Goal: Information Seeking & Learning: Compare options

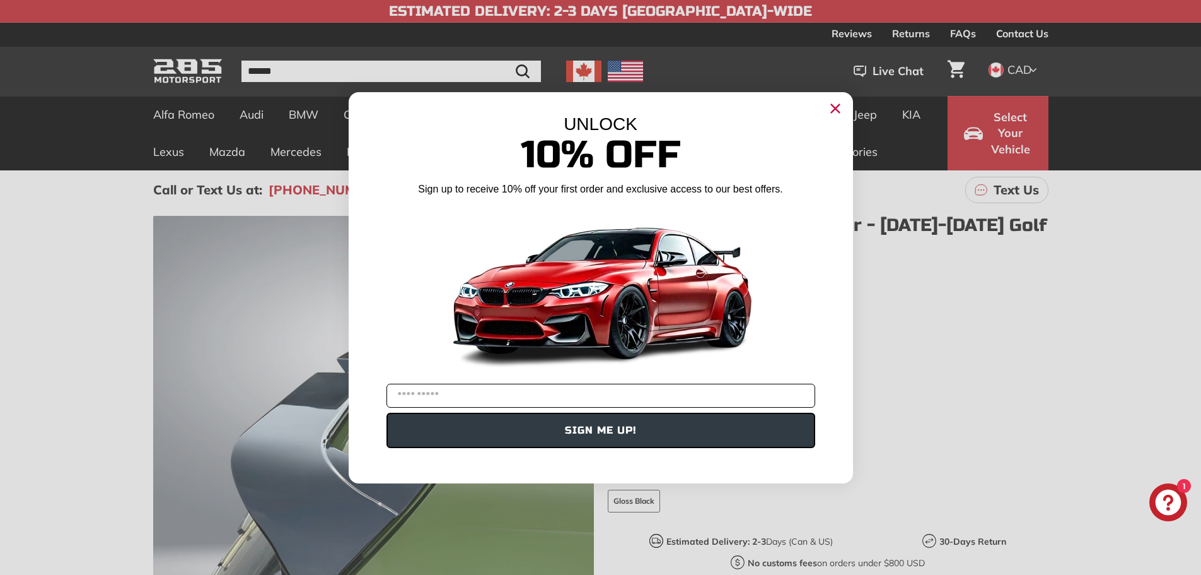
click at [423, 400] on input "YOUR EMAIL" at bounding box center [601, 395] width 429 height 24
type input "********"
click at [832, 109] on circle "Close dialog" at bounding box center [835, 107] width 19 height 19
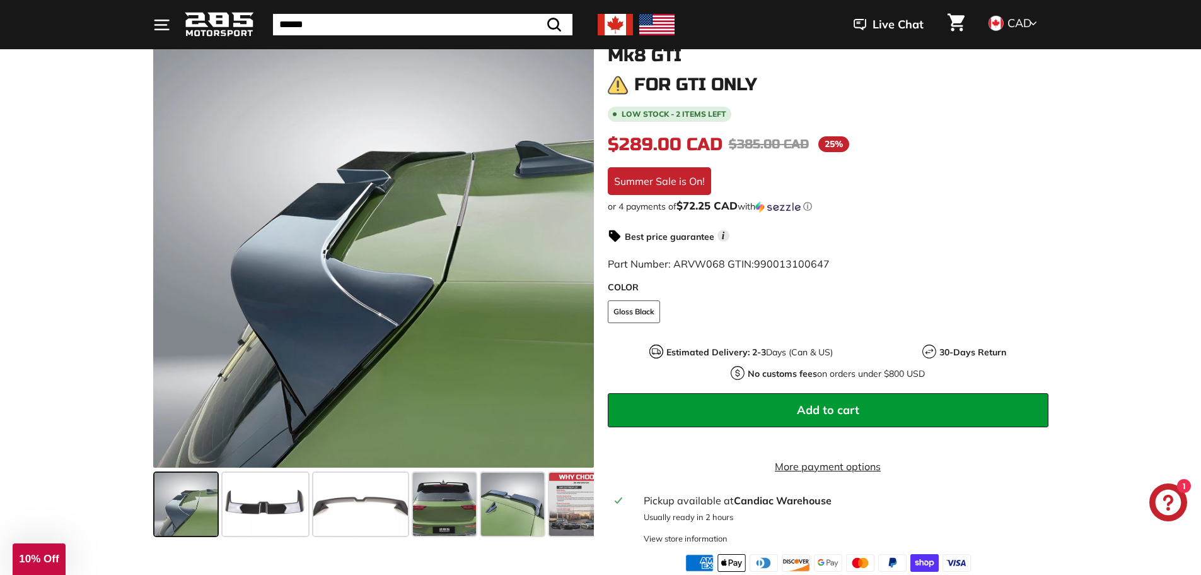
scroll to position [252, 0]
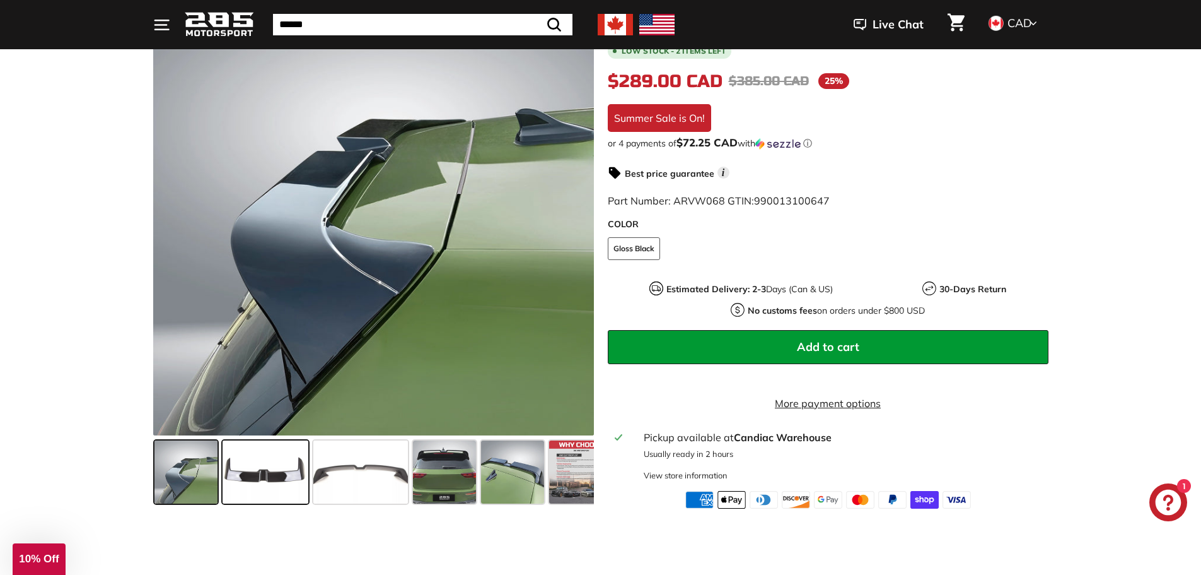
click at [235, 484] on span at bounding box center [266, 471] width 86 height 63
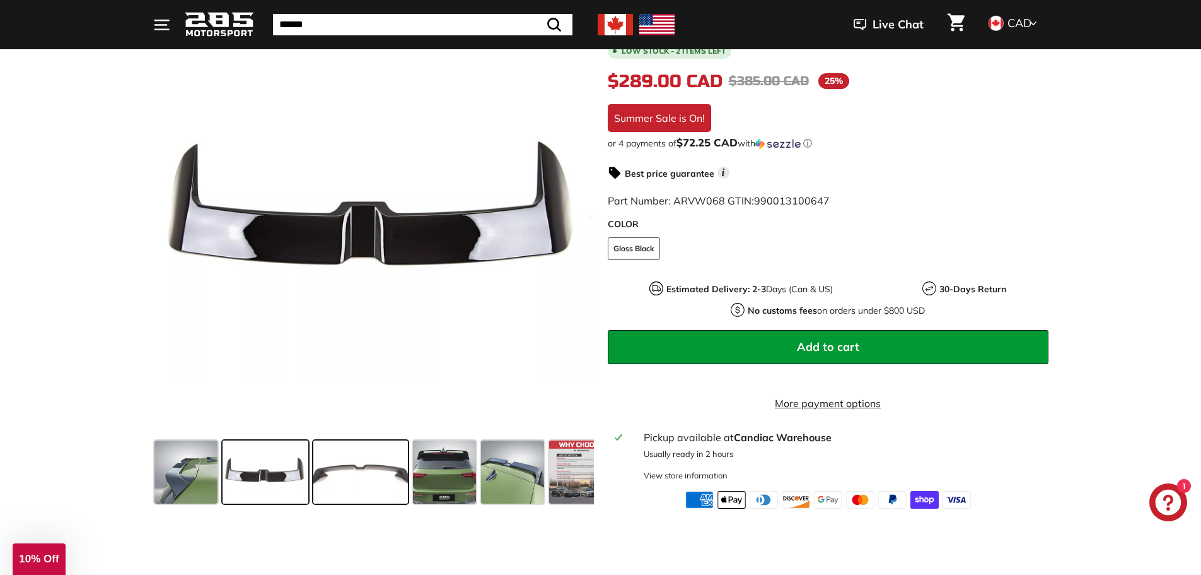
click at [361, 488] on span at bounding box center [360, 471] width 95 height 63
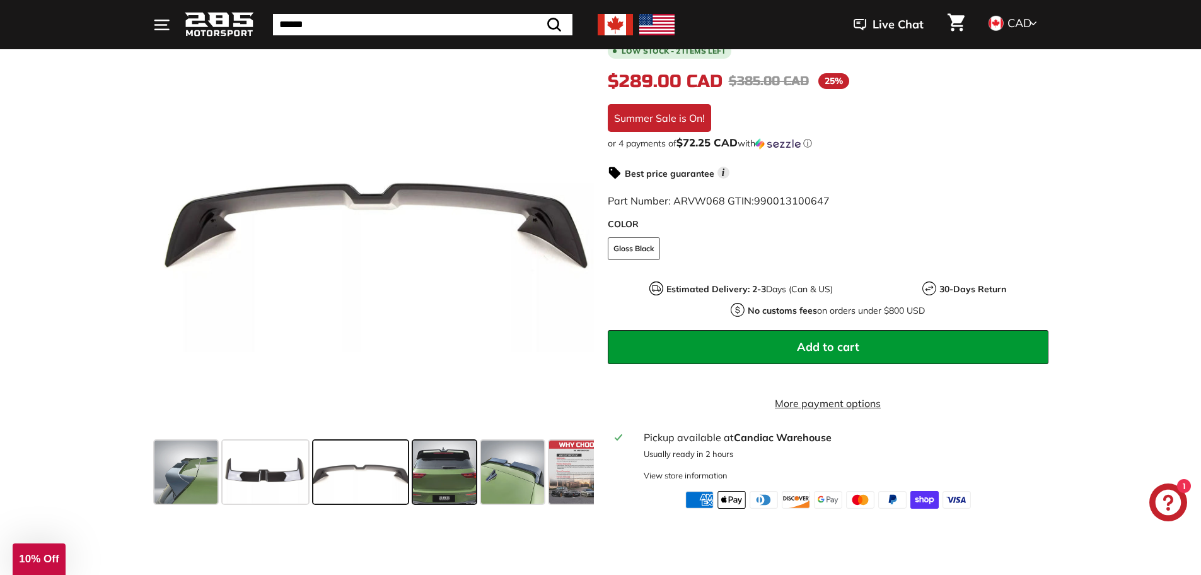
click at [448, 487] on span at bounding box center [444, 471] width 63 height 63
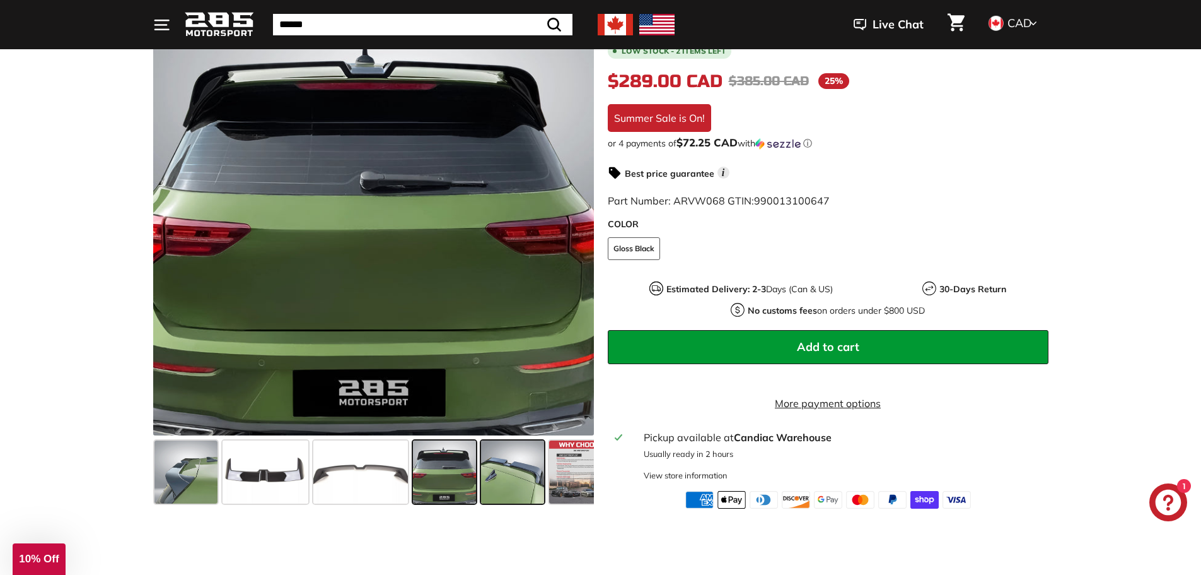
click at [506, 481] on span at bounding box center [512, 471] width 63 height 63
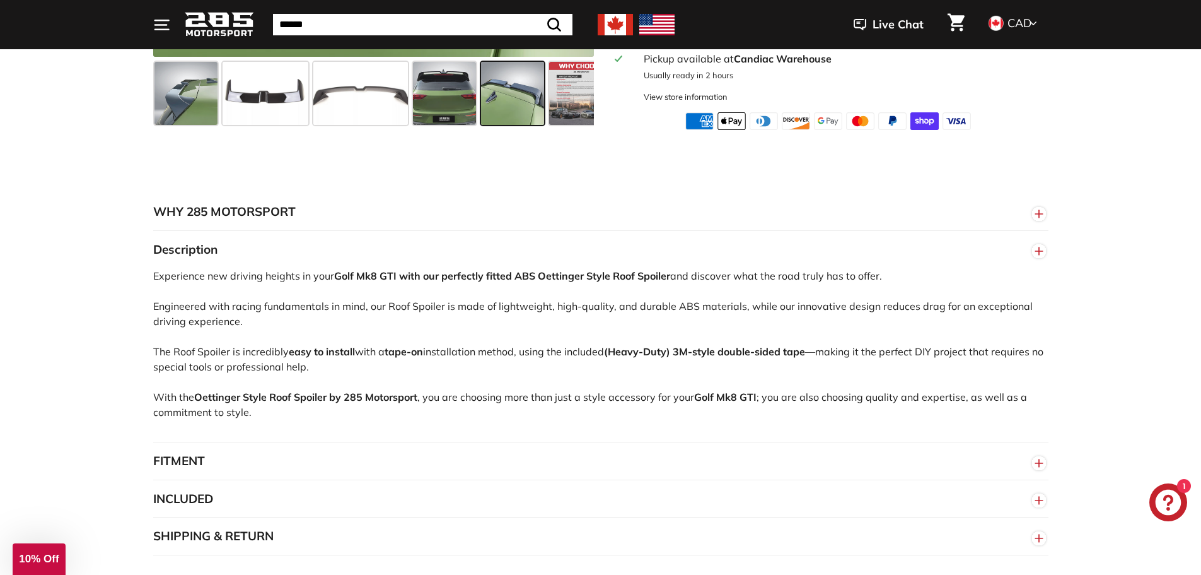
scroll to position [694, 0]
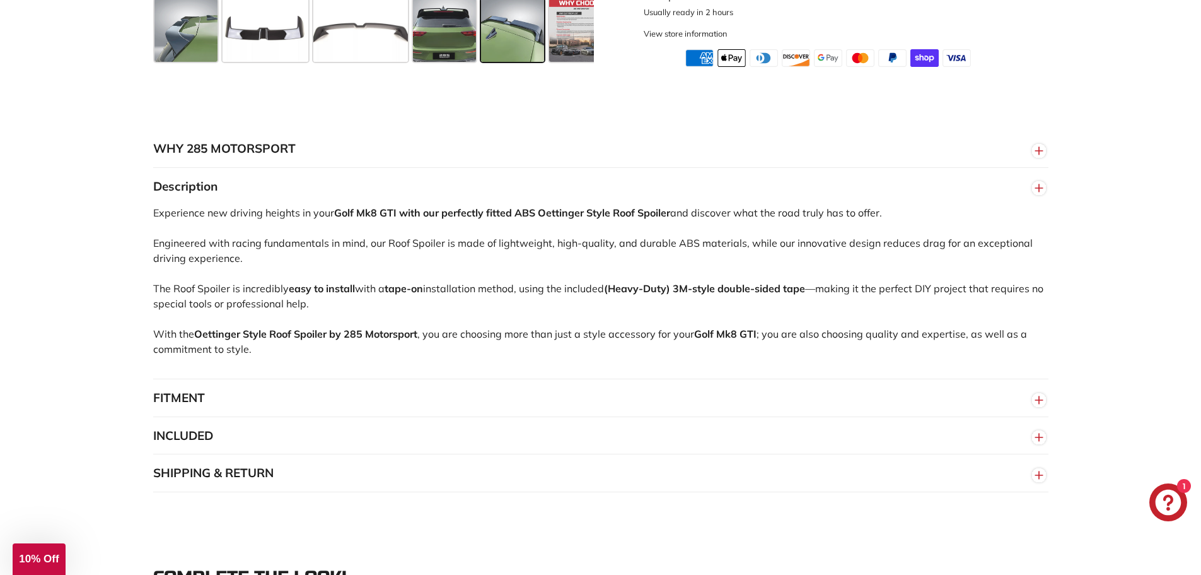
click at [1037, 443] on circle "button" at bounding box center [1039, 437] width 14 height 14
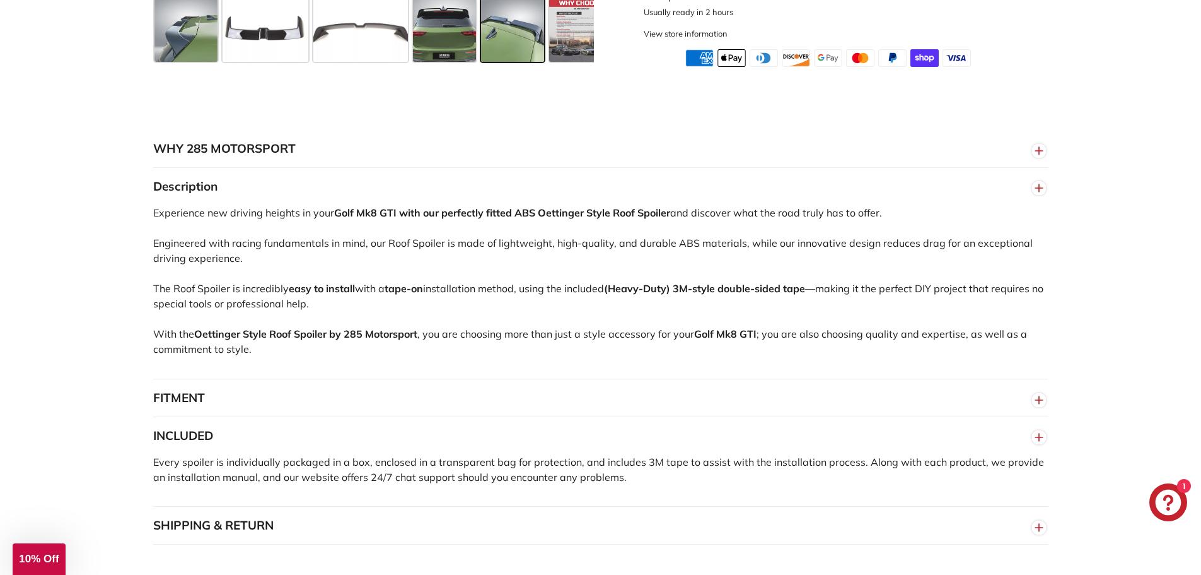
click at [1037, 407] on circle "button" at bounding box center [1039, 400] width 14 height 14
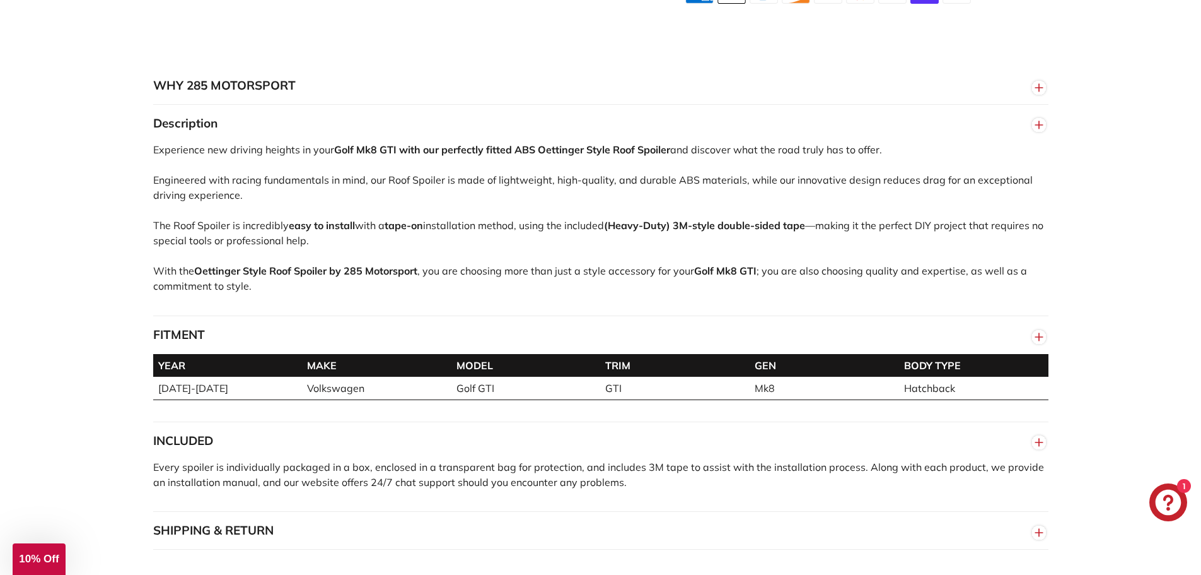
scroll to position [820, 0]
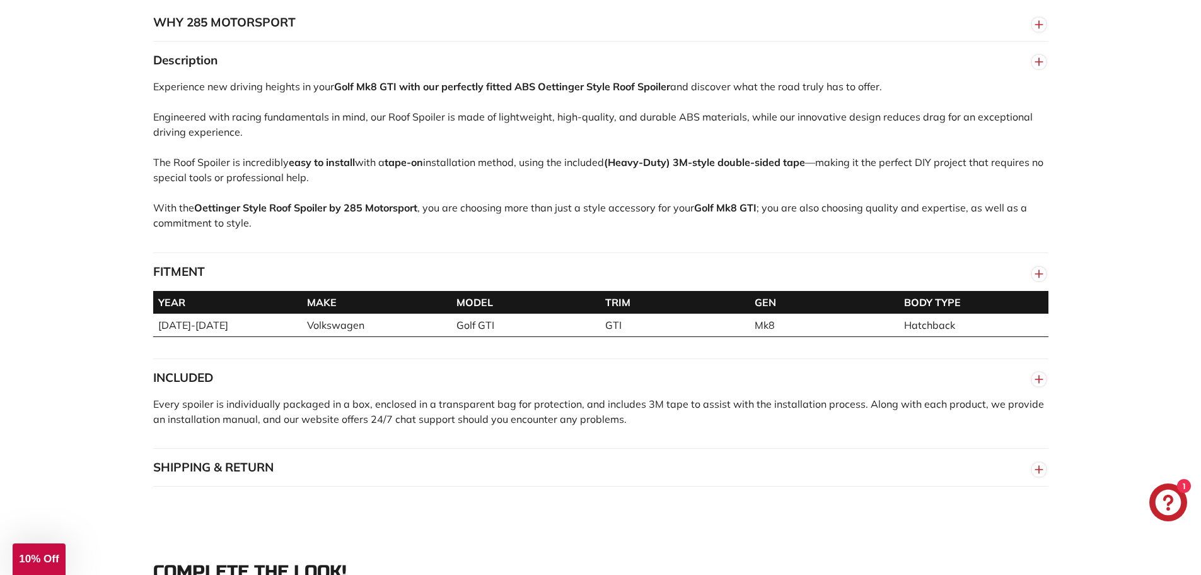
click at [1039, 473] on line "button" at bounding box center [1039, 469] width 0 height 8
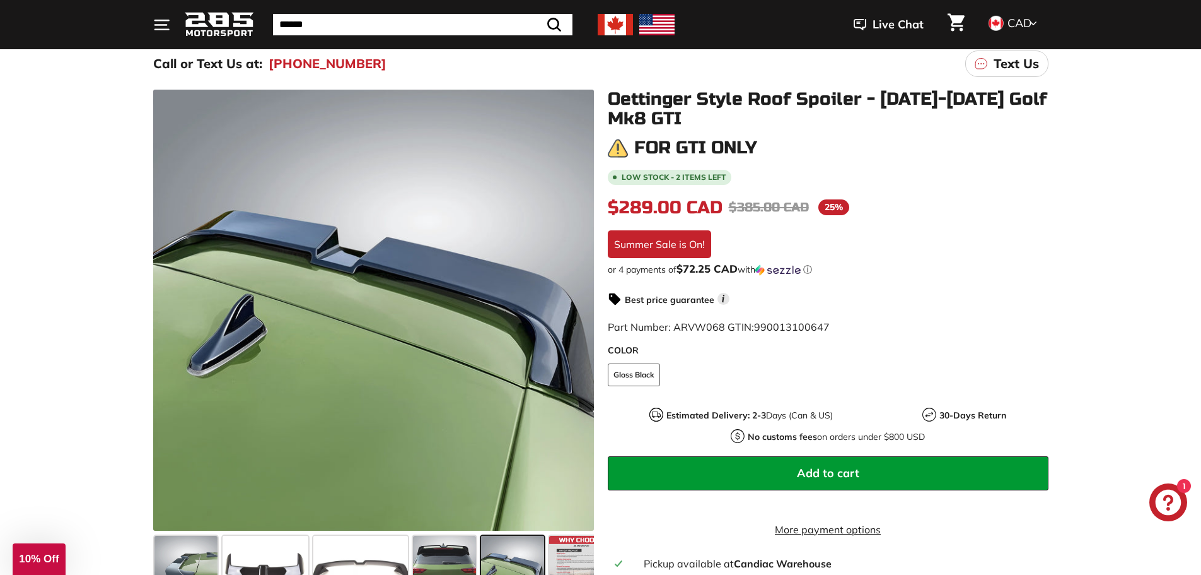
scroll to position [0, 0]
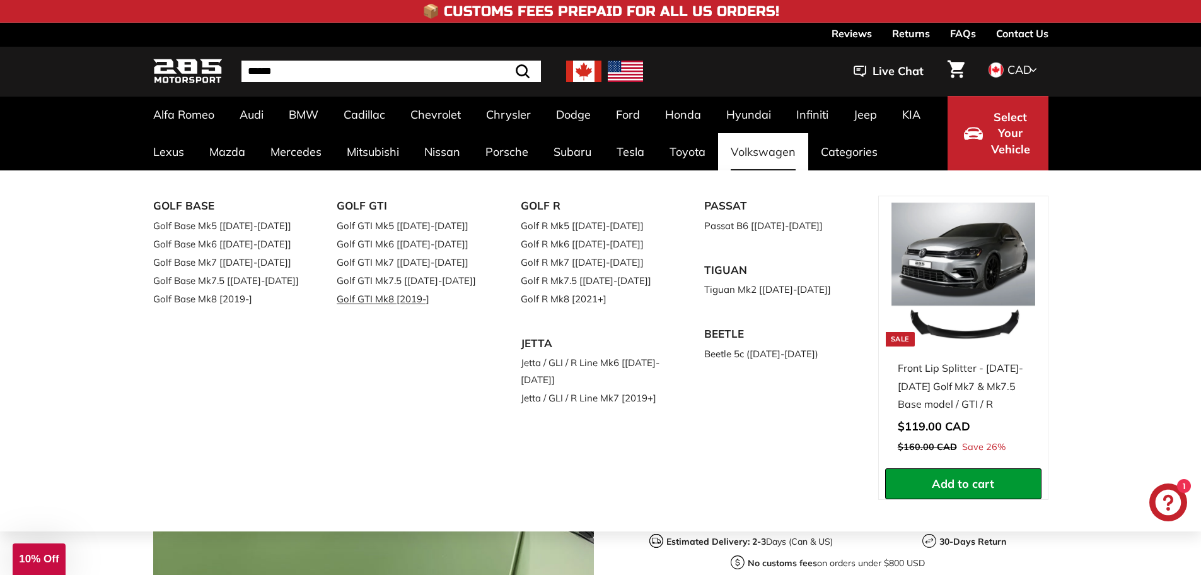
click at [380, 298] on link "Golf GTI Mk8 [2019-]" at bounding box center [411, 298] width 149 height 18
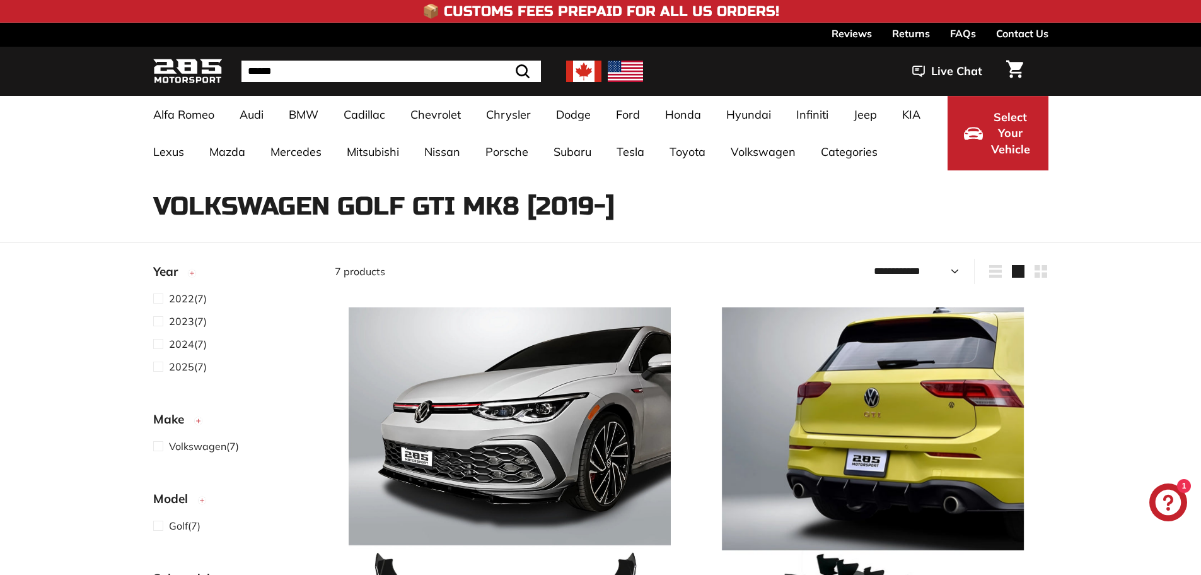
select select "**********"
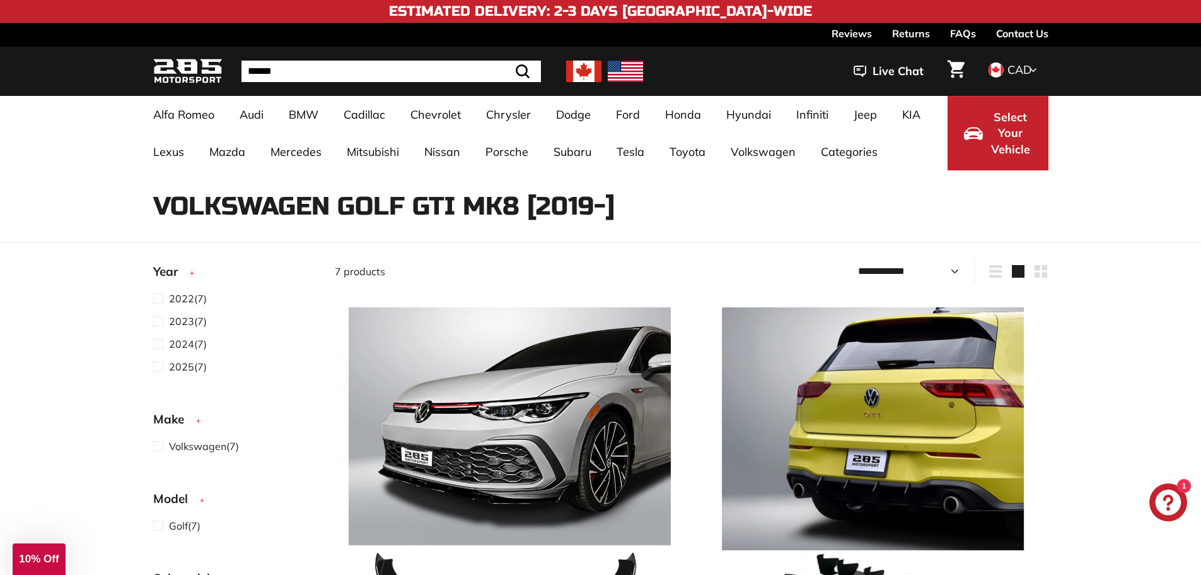
scroll to position [63, 0]
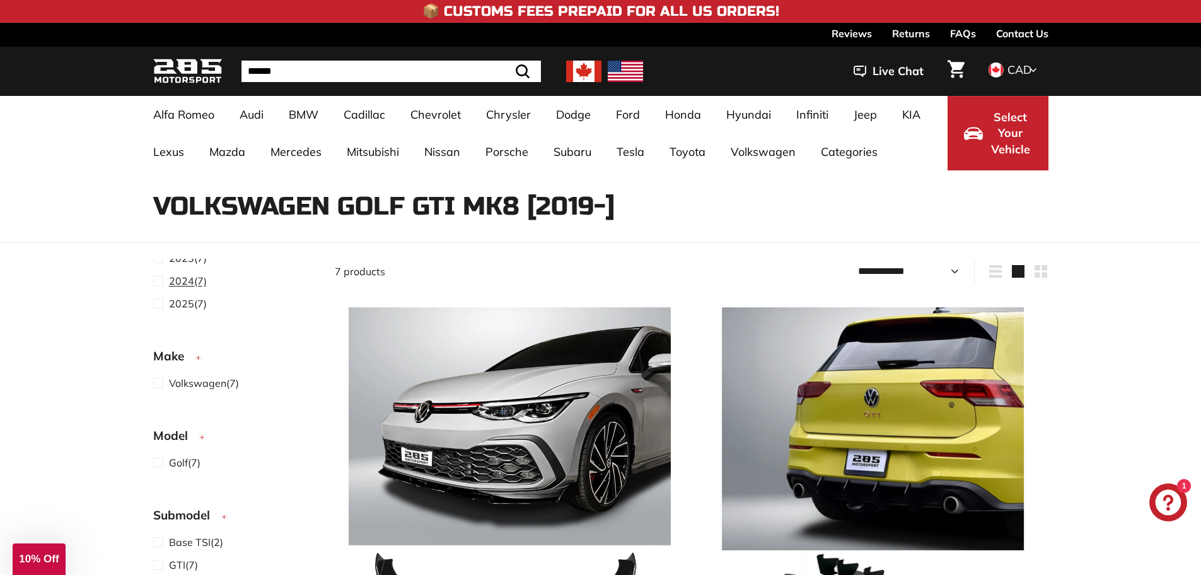
click at [159, 283] on span at bounding box center [161, 280] width 16 height 15
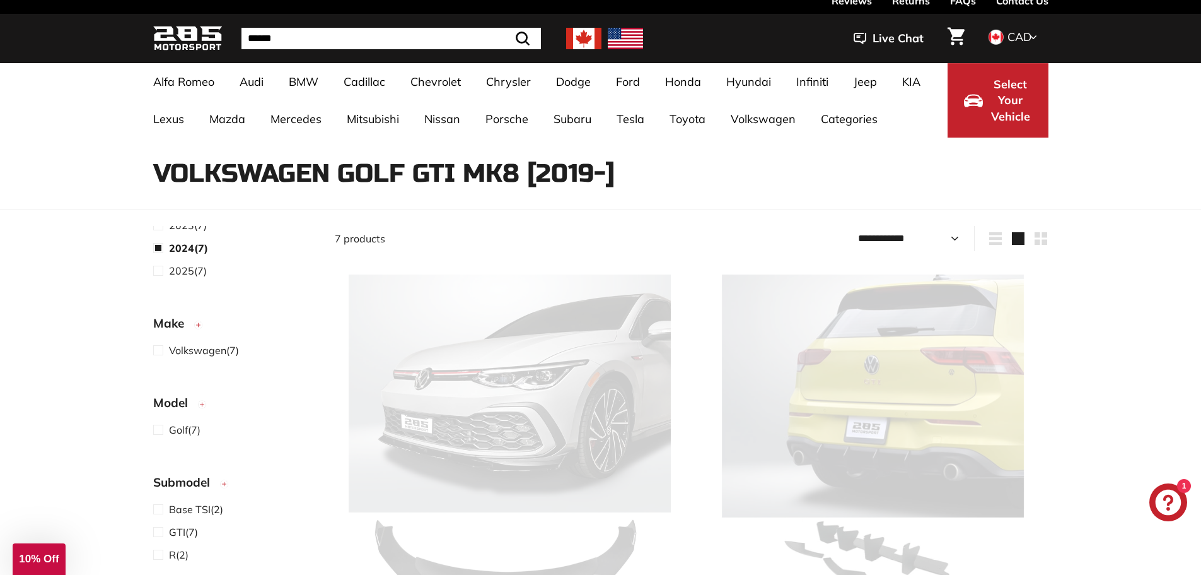
select select "**********"
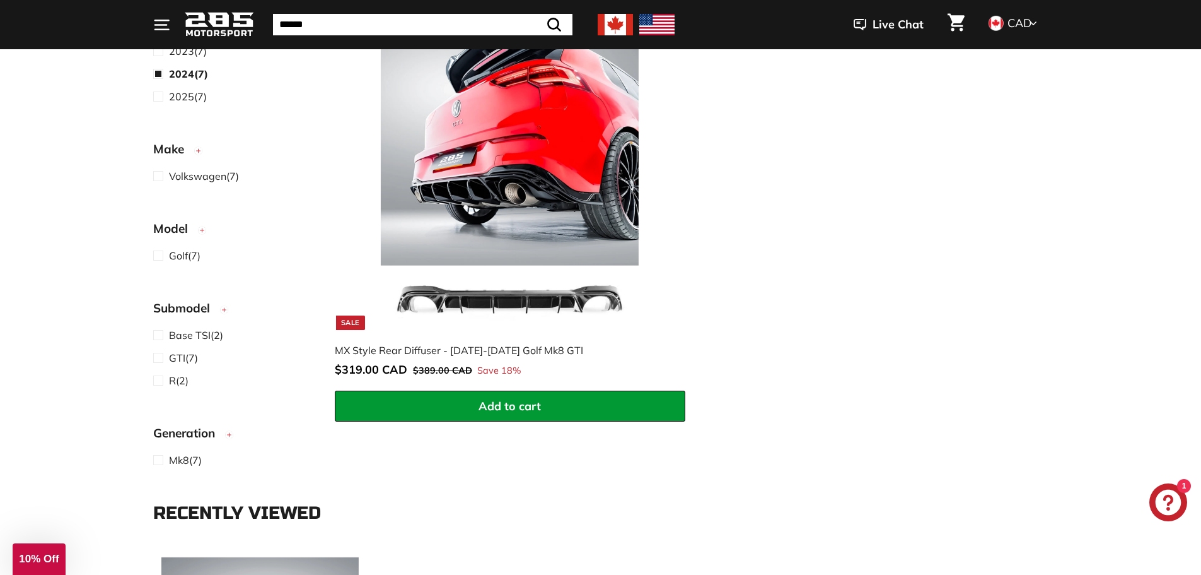
scroll to position [1483, 0]
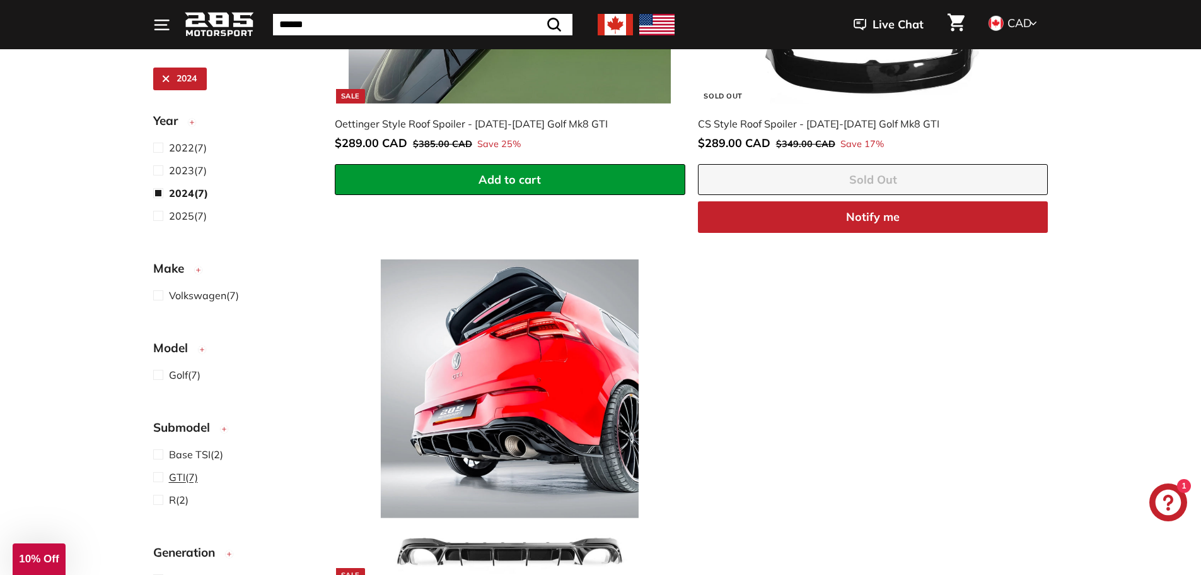
click at [160, 477] on span at bounding box center [161, 476] width 16 height 15
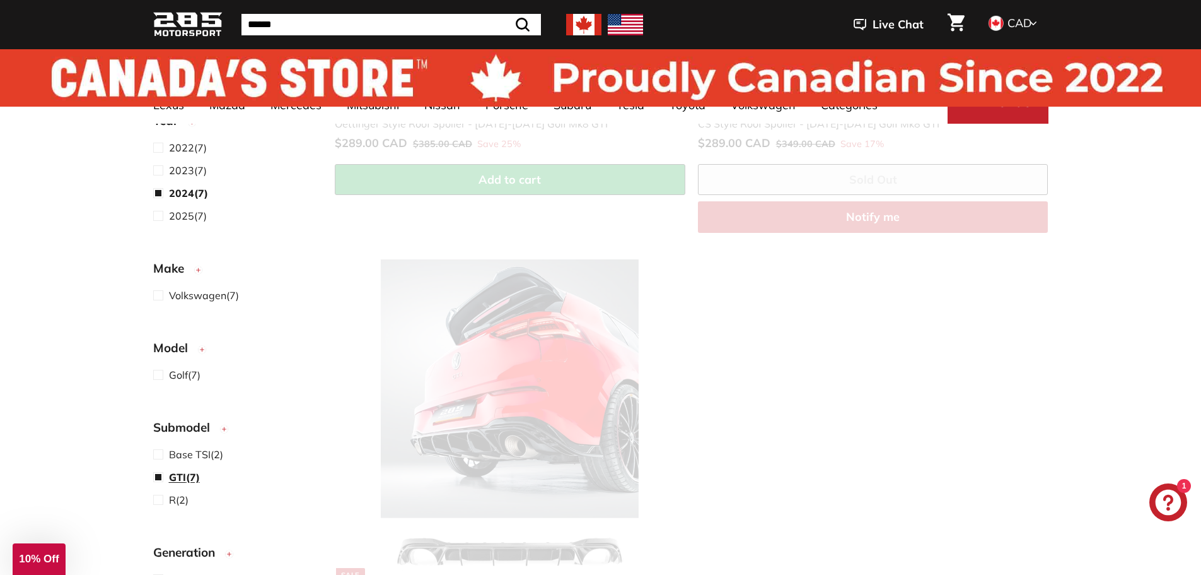
scroll to position [33, 0]
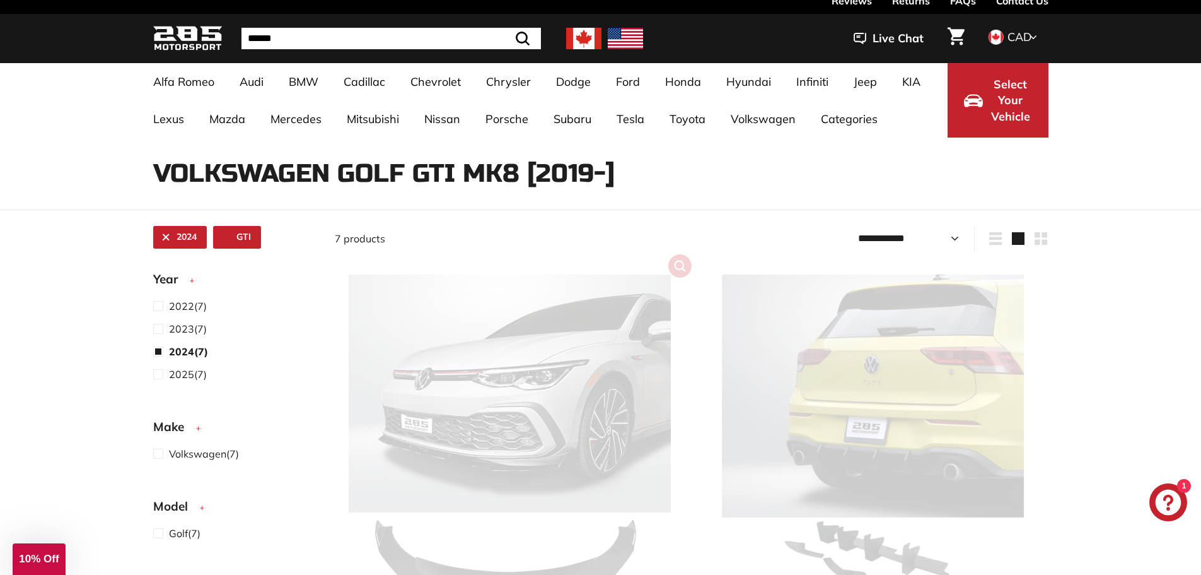
select select "**********"
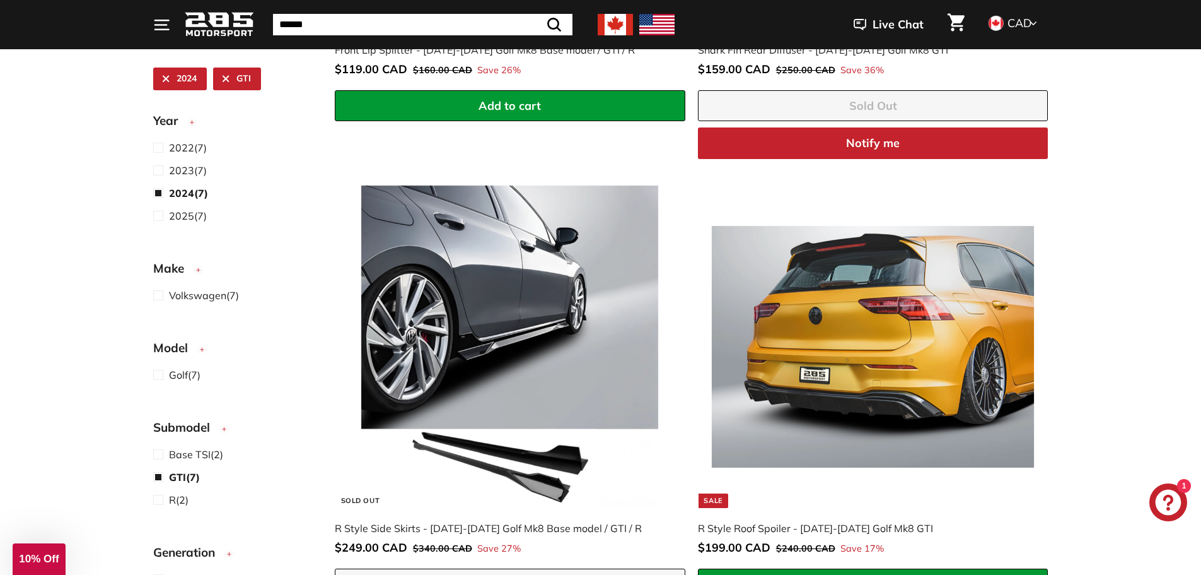
scroll to position [663, 0]
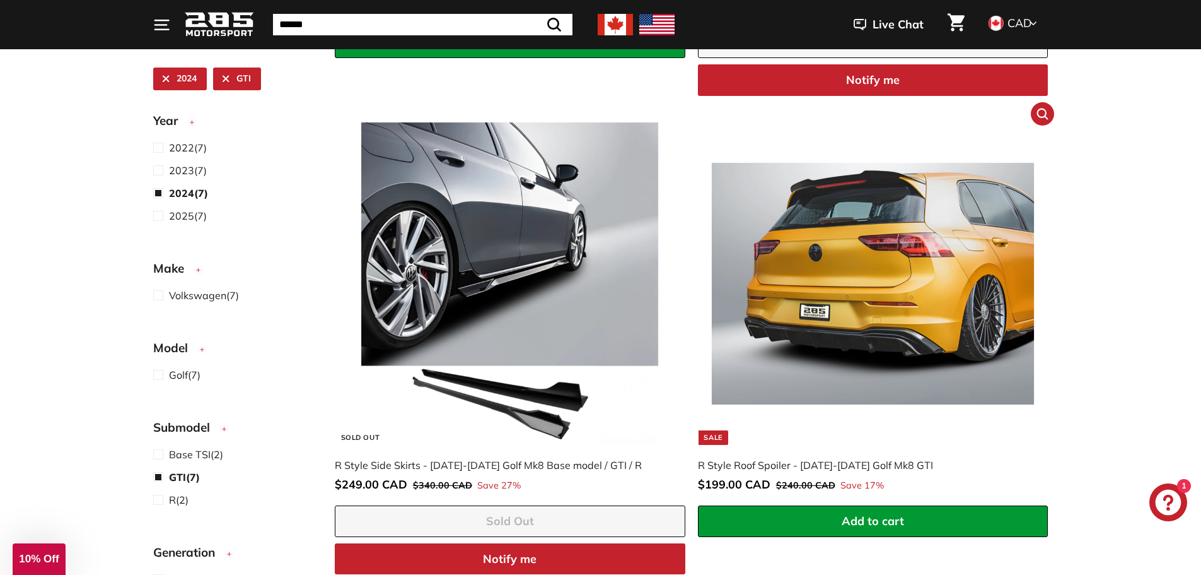
click at [855, 317] on img at bounding box center [873, 283] width 322 height 322
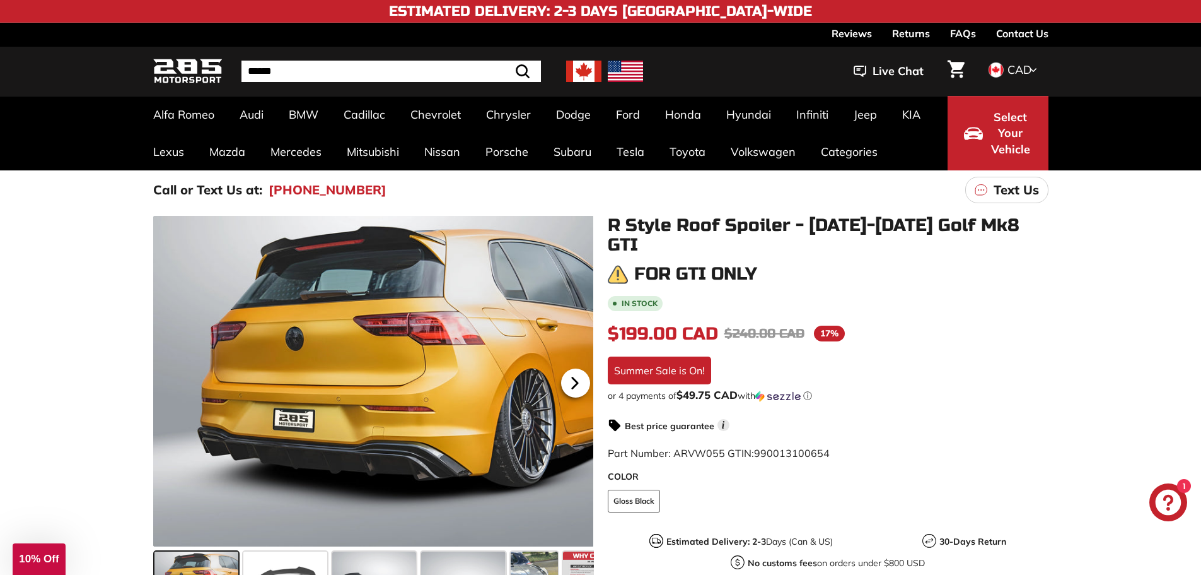
click at [575, 382] on icon at bounding box center [574, 383] width 5 height 11
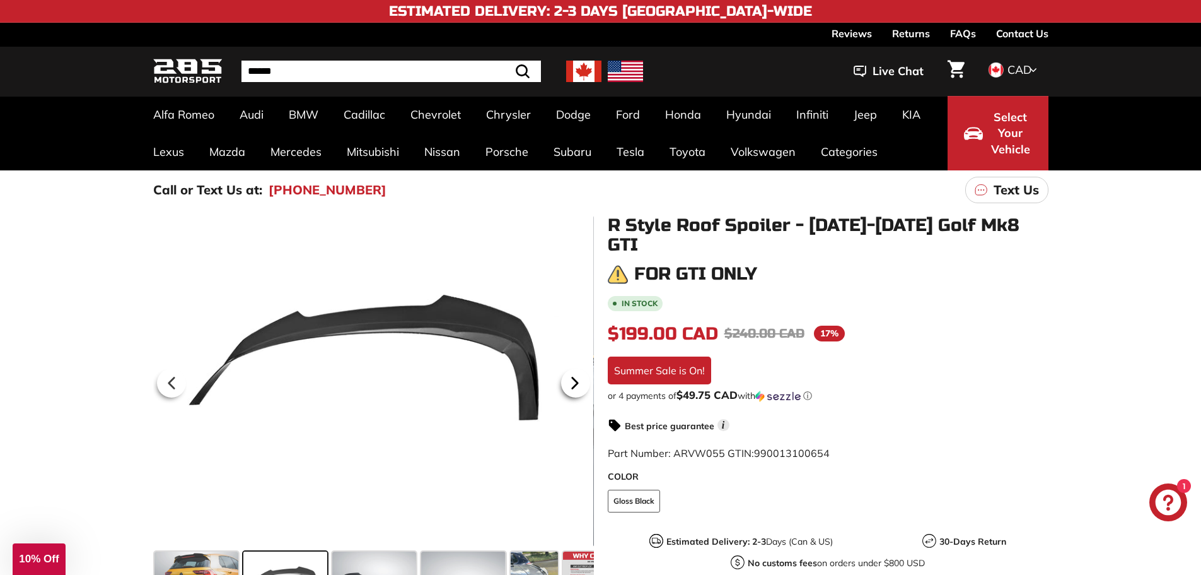
click at [575, 382] on icon at bounding box center [574, 383] width 5 height 11
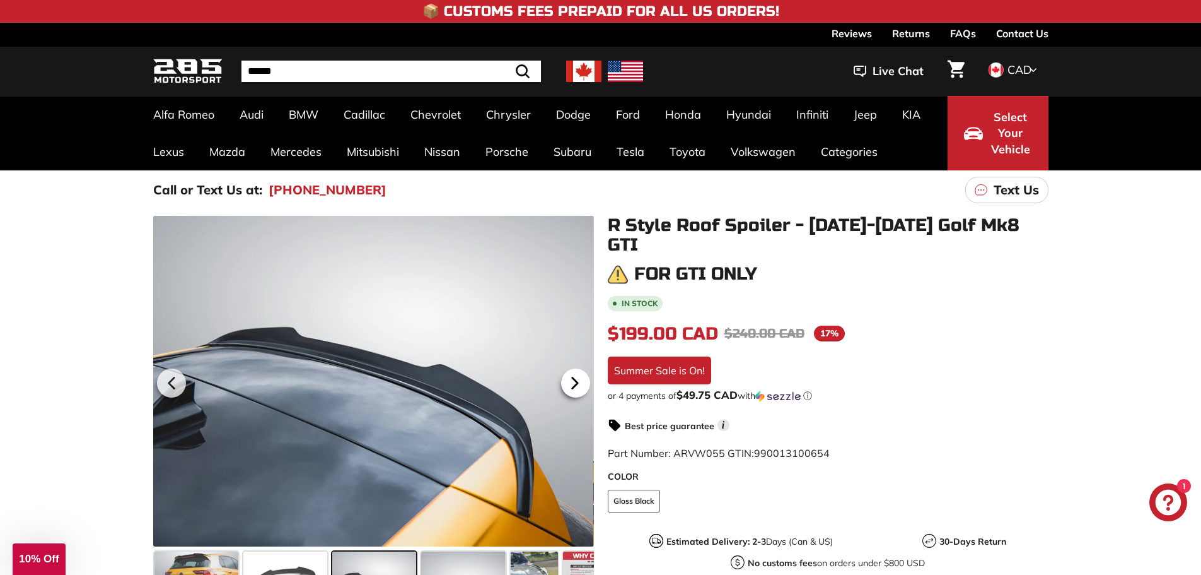
click at [575, 382] on icon at bounding box center [574, 383] width 5 height 11
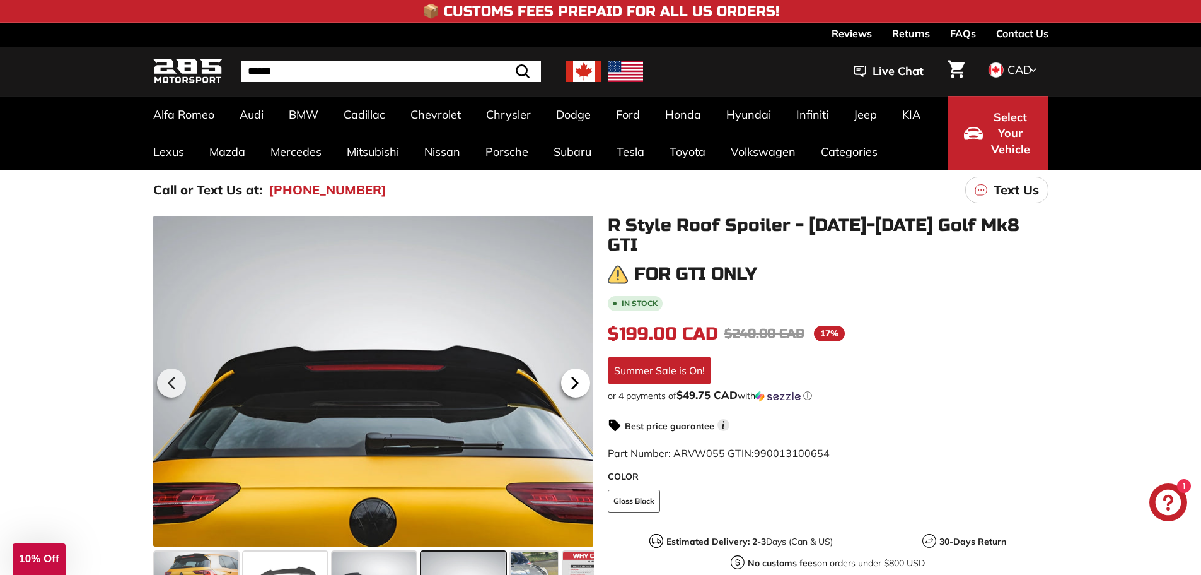
click at [575, 382] on icon at bounding box center [574, 383] width 5 height 11
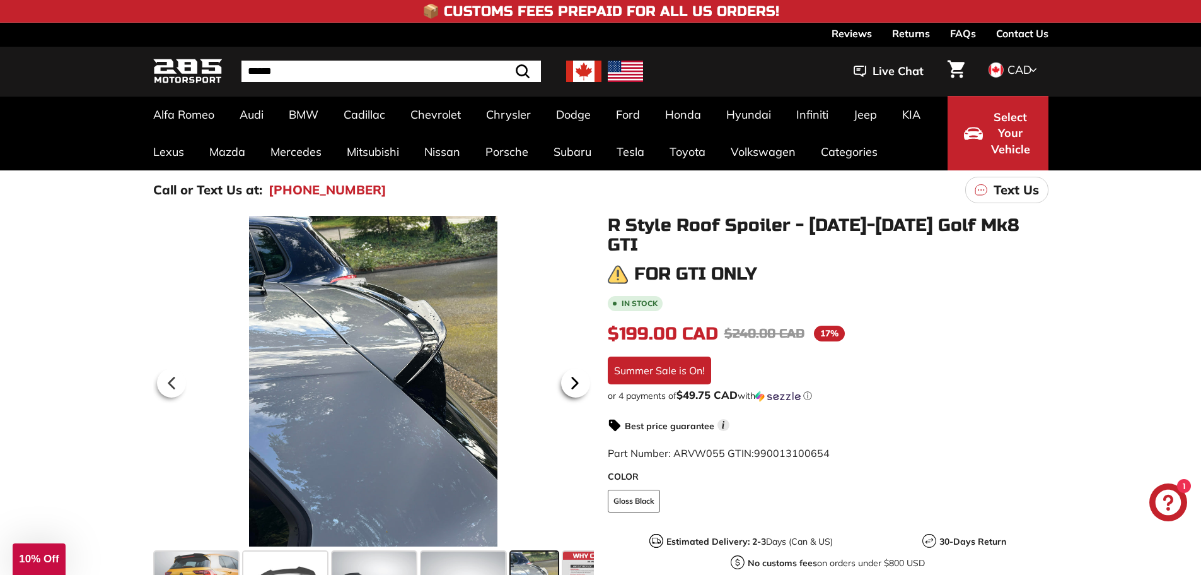
click at [575, 382] on icon at bounding box center [574, 383] width 5 height 11
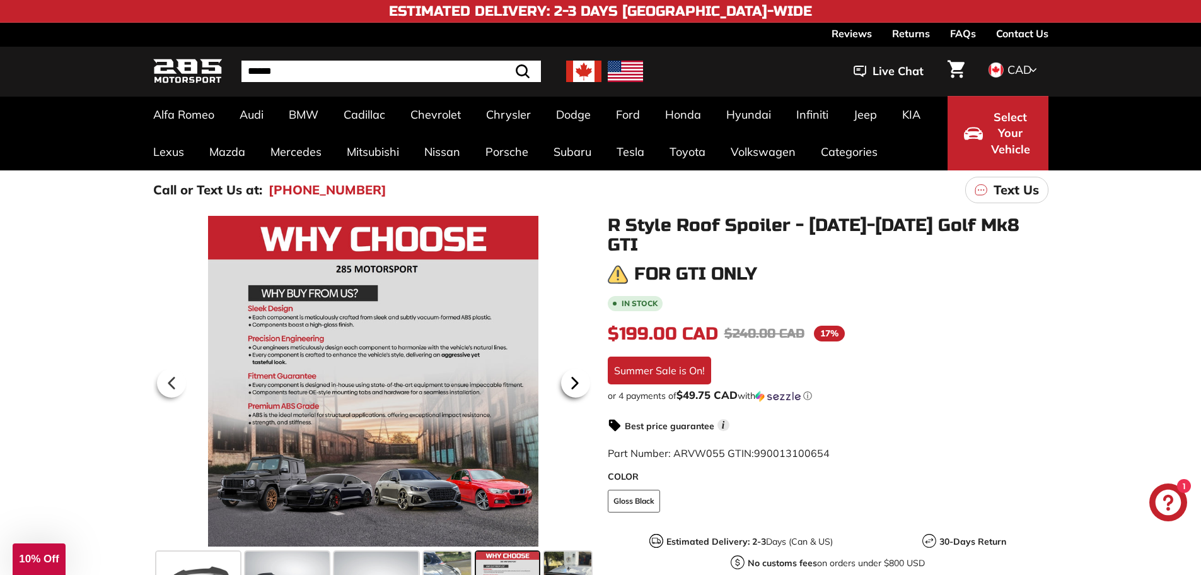
click at [575, 382] on icon at bounding box center [574, 383] width 5 height 11
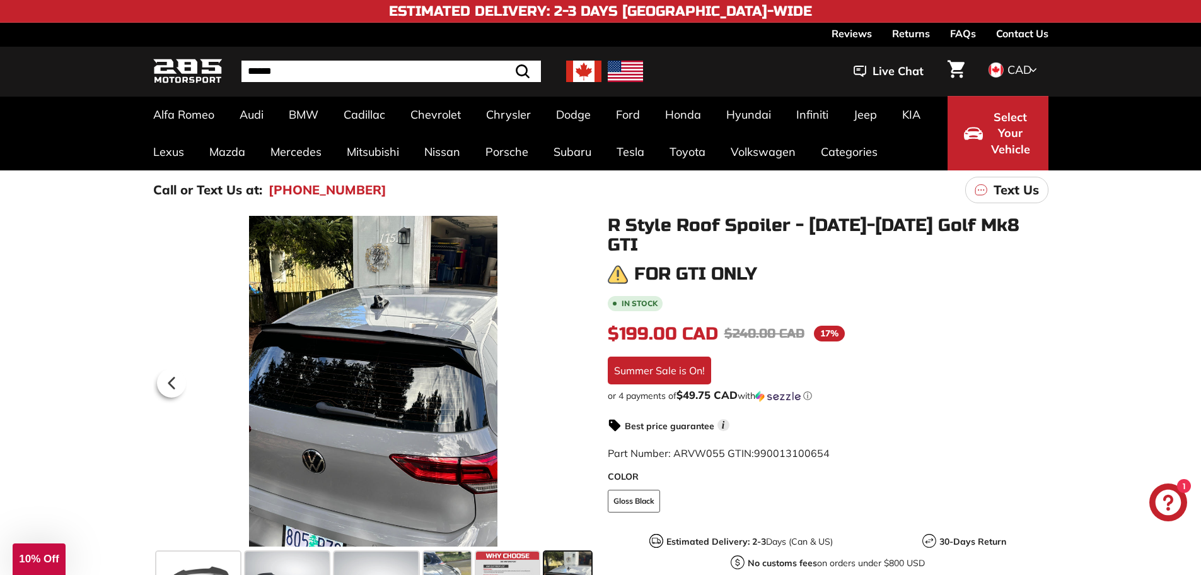
click at [575, 382] on div at bounding box center [373, 381] width 441 height 330
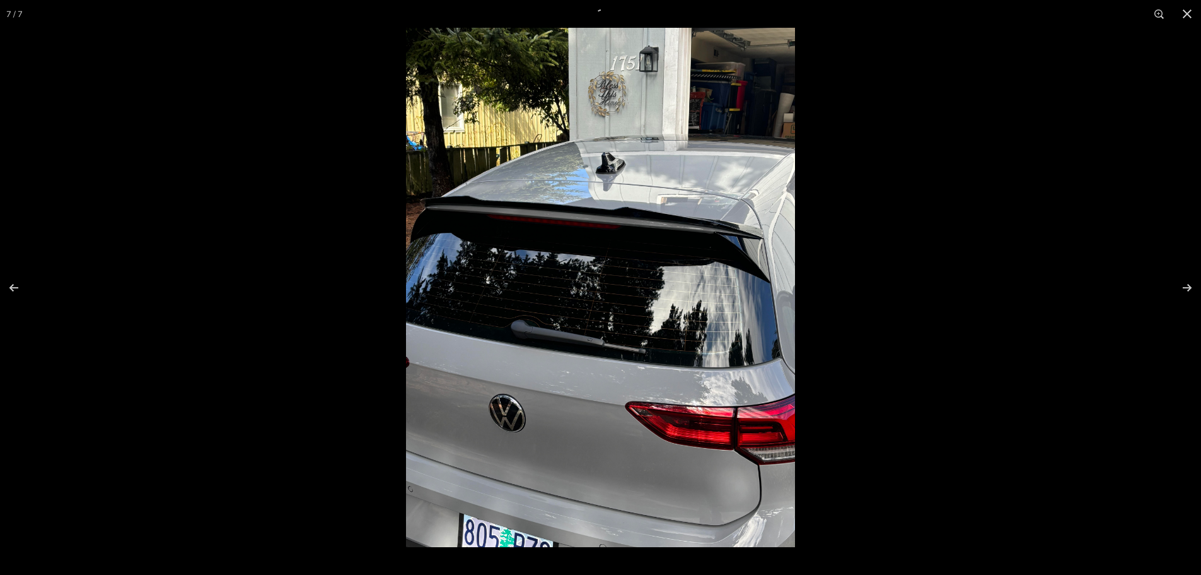
click at [585, 293] on img at bounding box center [600, 287] width 389 height 519
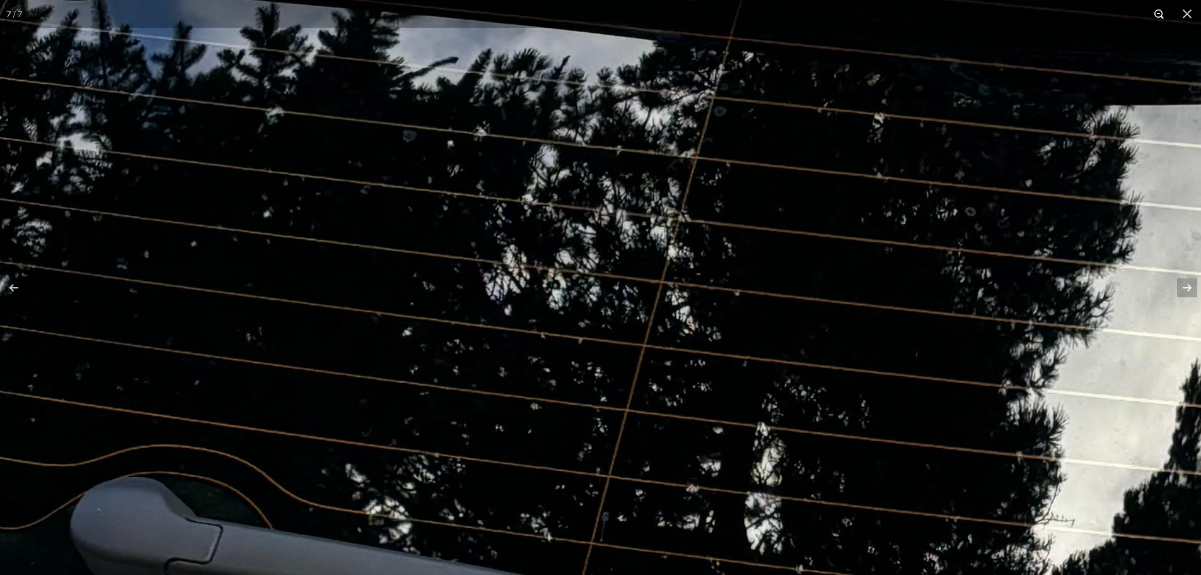
click at [1157, 16] on button at bounding box center [1160, 14] width 28 height 28
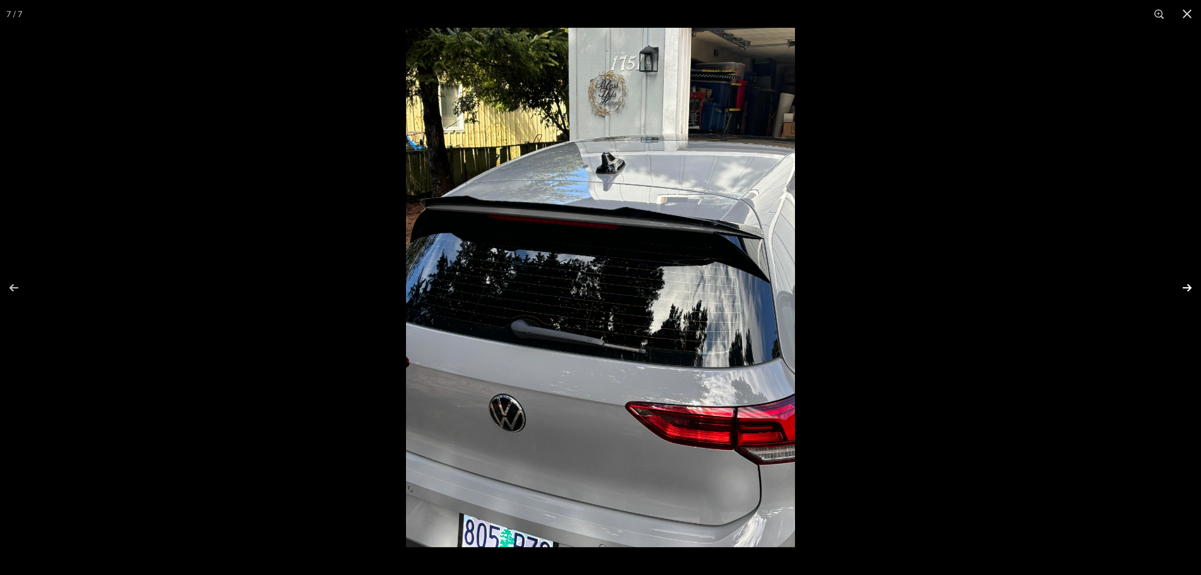
click at [1186, 286] on button at bounding box center [1179, 287] width 44 height 63
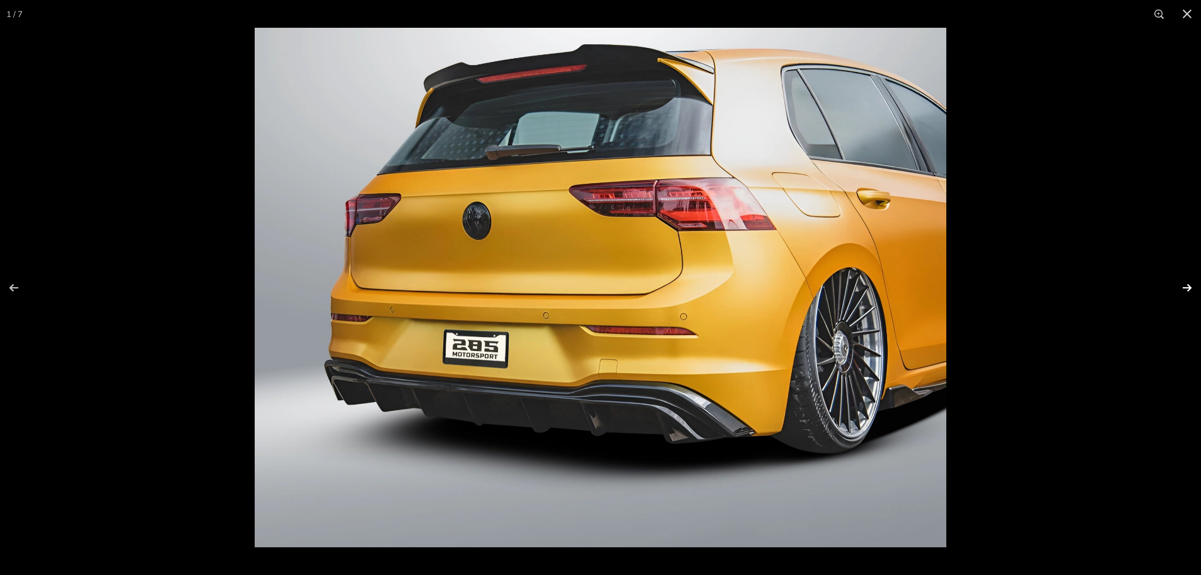
click at [1186, 286] on button at bounding box center [1179, 287] width 44 height 63
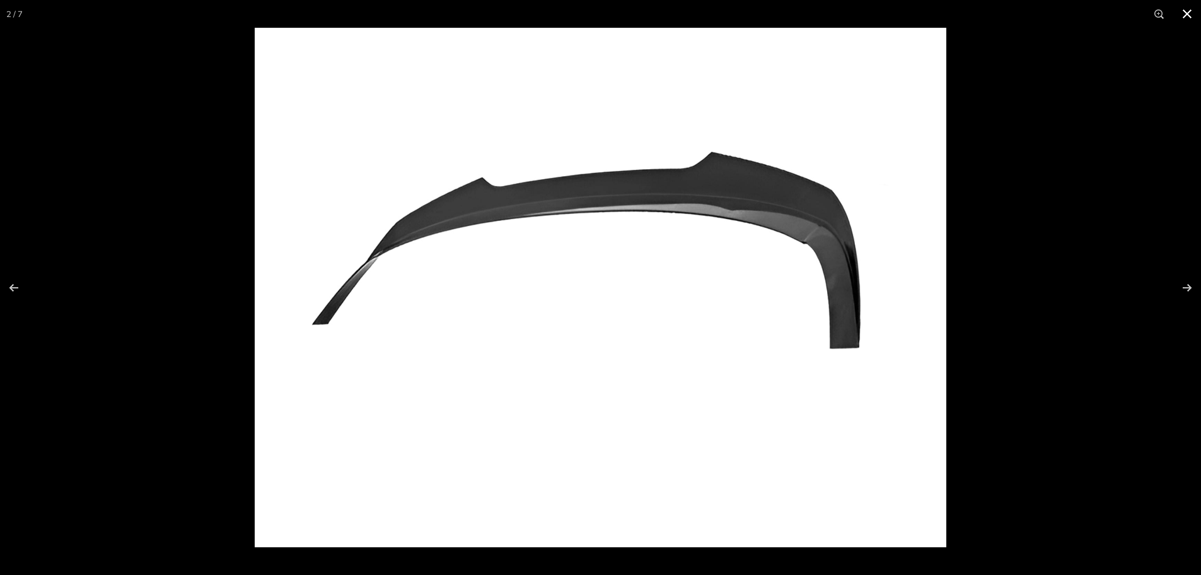
click at [1189, 13] on button at bounding box center [1188, 14] width 28 height 28
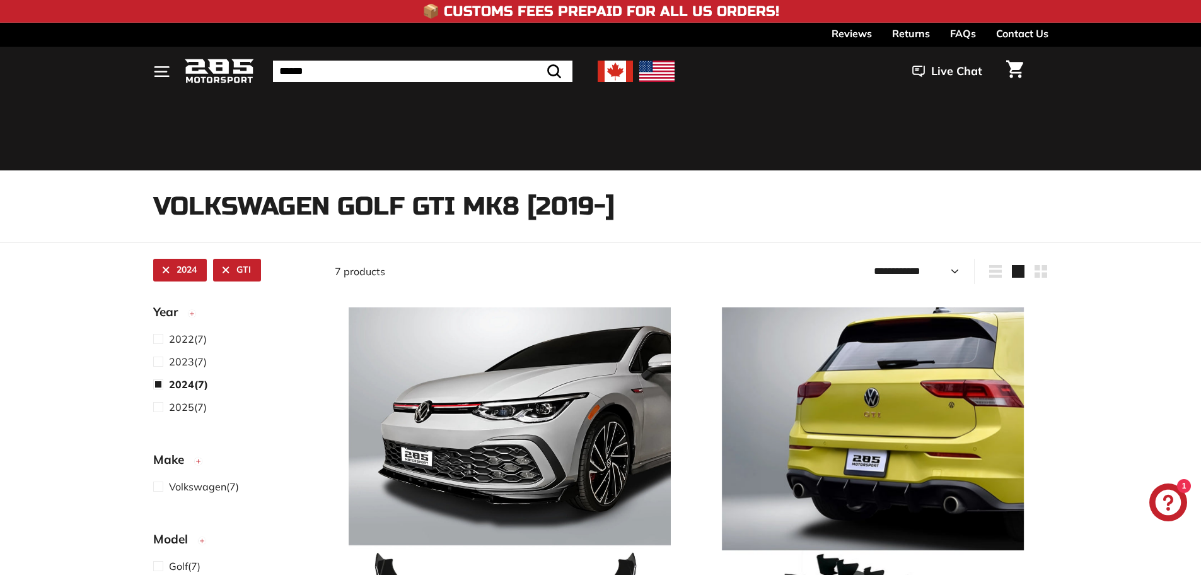
select select "**********"
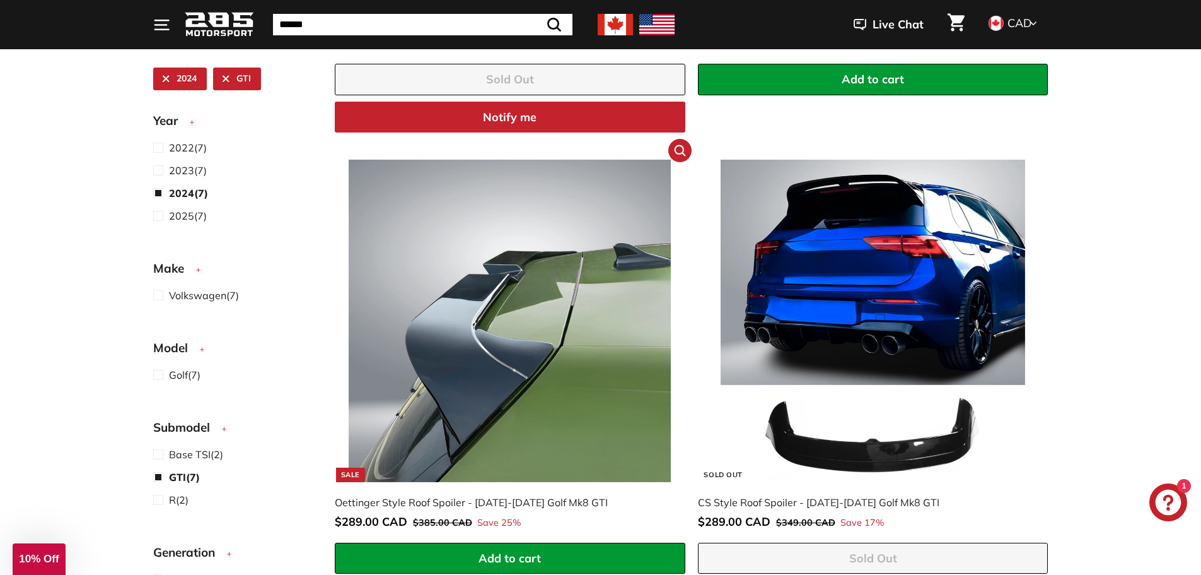
scroll to position [1168, 0]
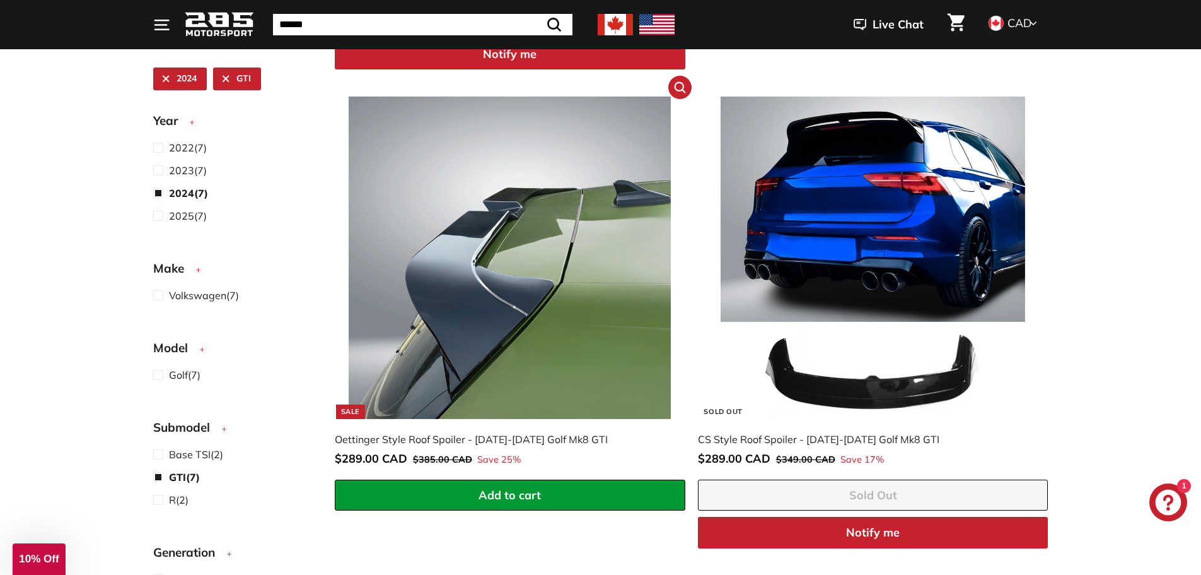
click at [525, 303] on img at bounding box center [510, 257] width 322 height 322
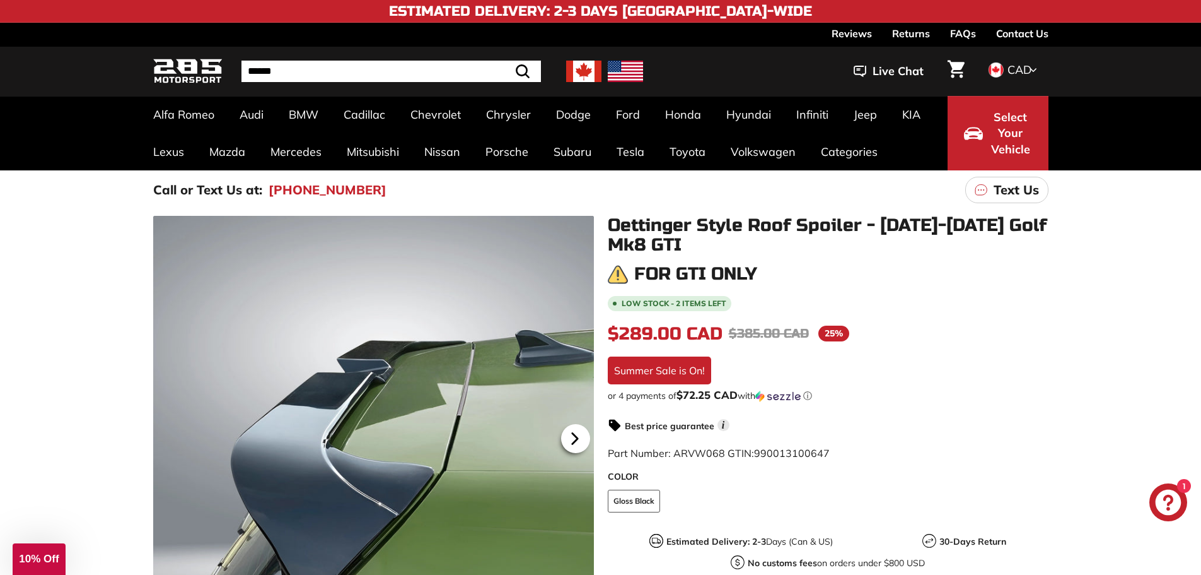
click at [588, 443] on icon at bounding box center [575, 438] width 29 height 29
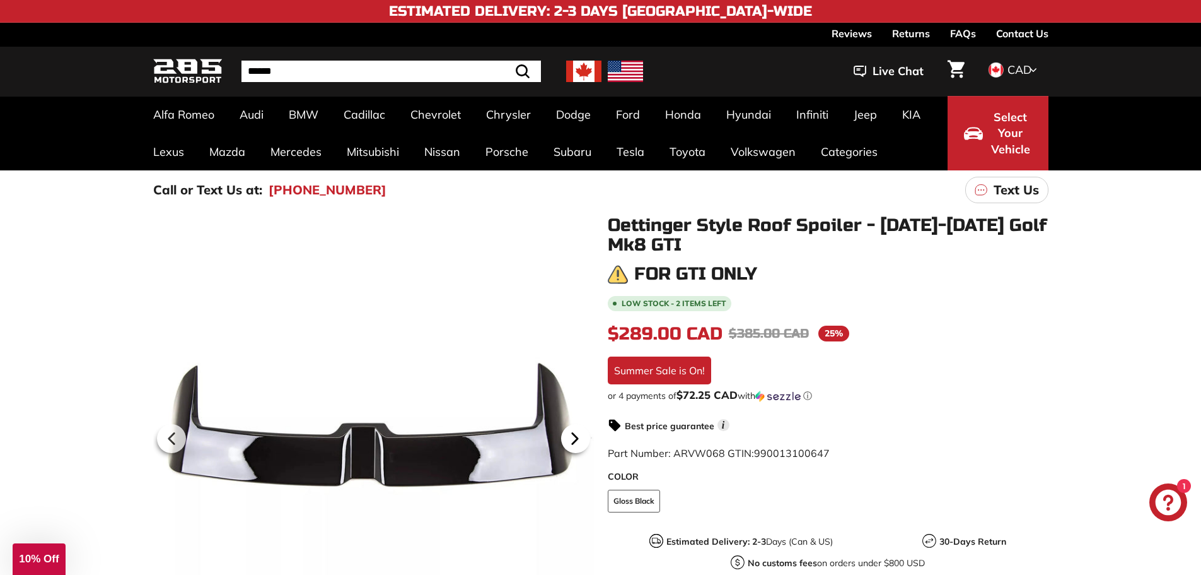
click at [588, 443] on icon at bounding box center [575, 438] width 29 height 29
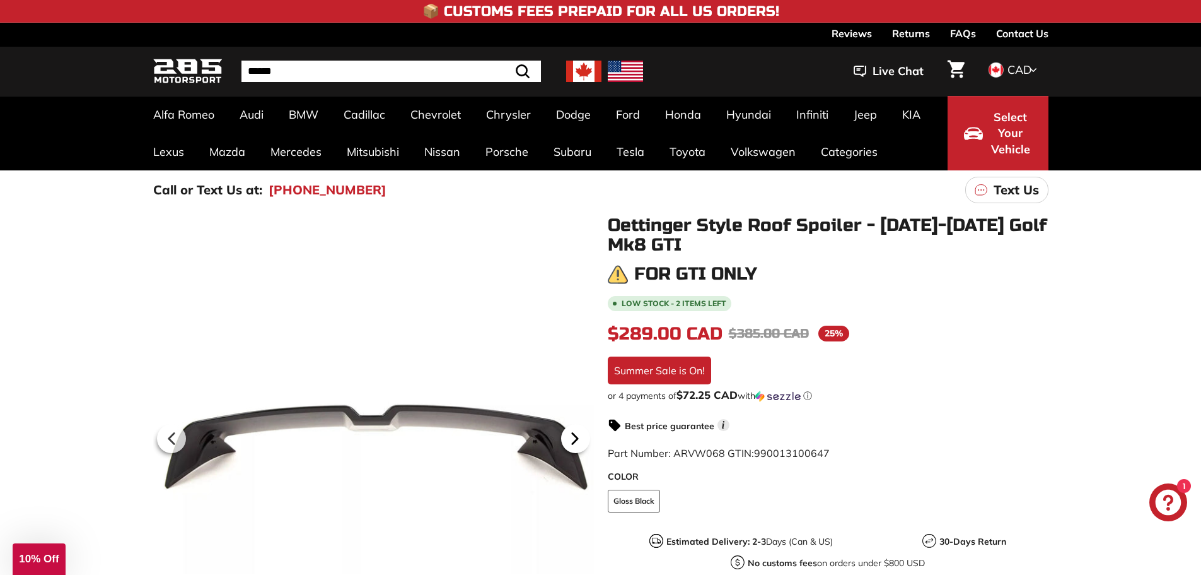
click at [588, 443] on icon at bounding box center [575, 438] width 29 height 29
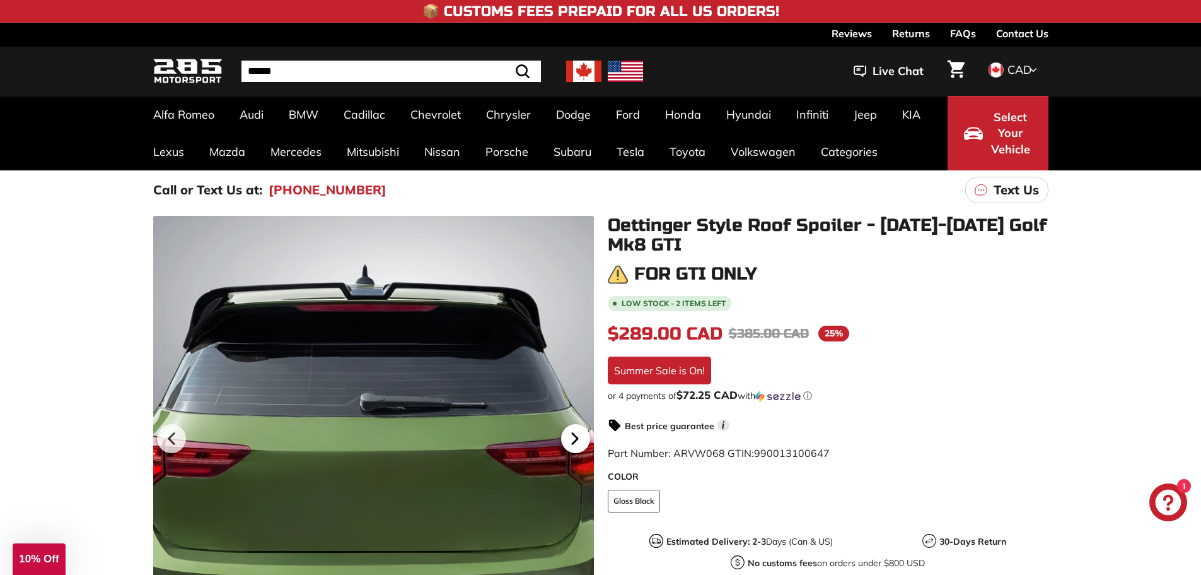
click at [588, 443] on icon at bounding box center [575, 438] width 29 height 29
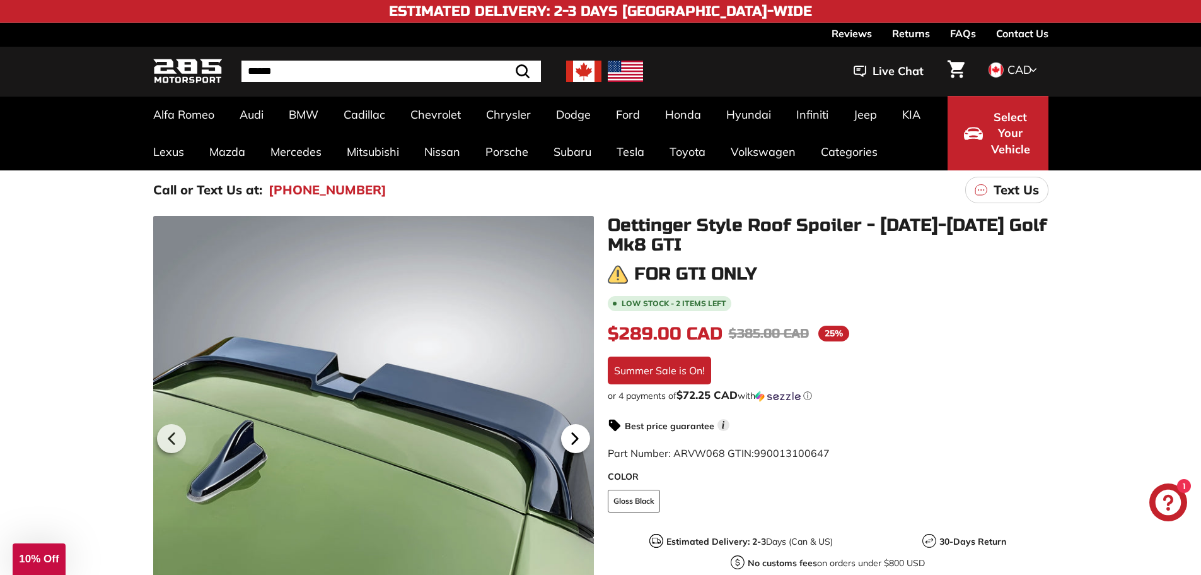
click at [583, 445] on icon at bounding box center [575, 438] width 29 height 29
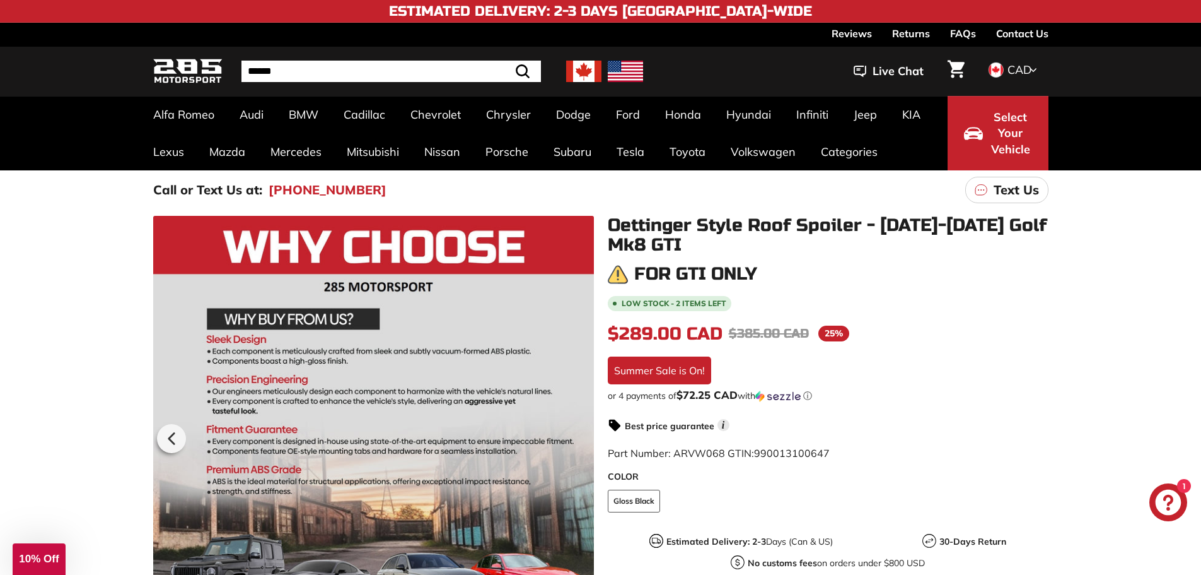
scroll to position [0, 21]
click at [1017, 39] on link "Contact Us" at bounding box center [1022, 33] width 52 height 21
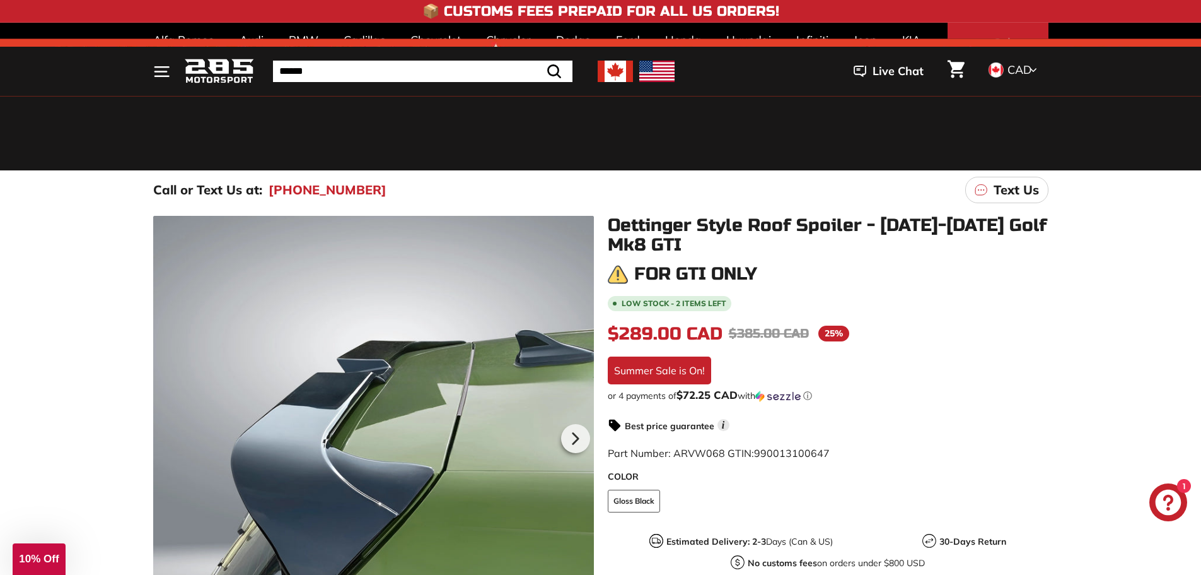
scroll to position [63, 0]
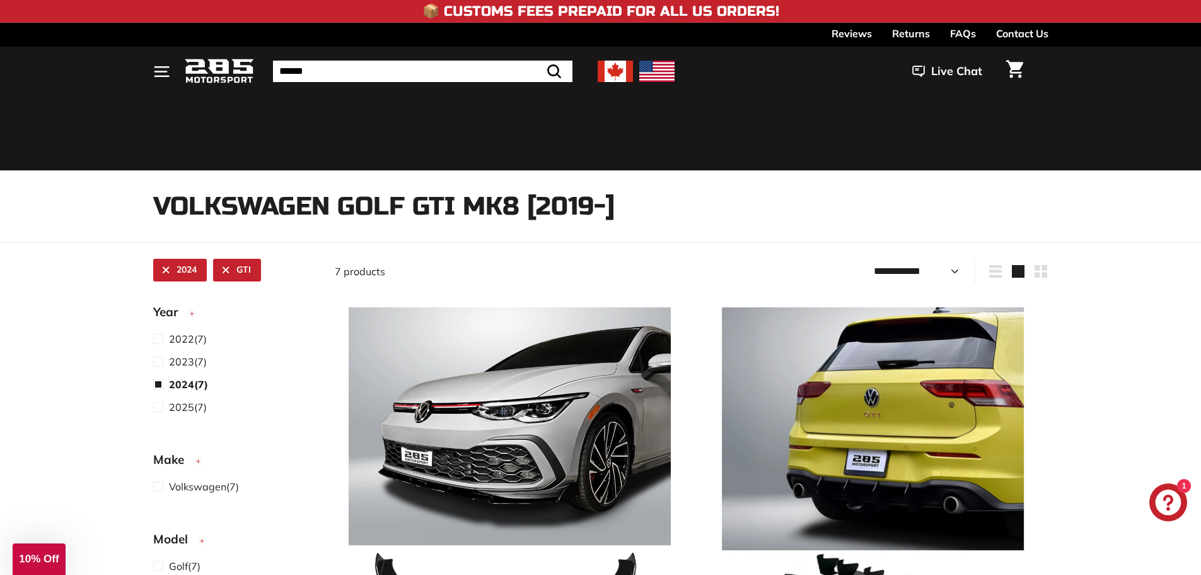
select select "**********"
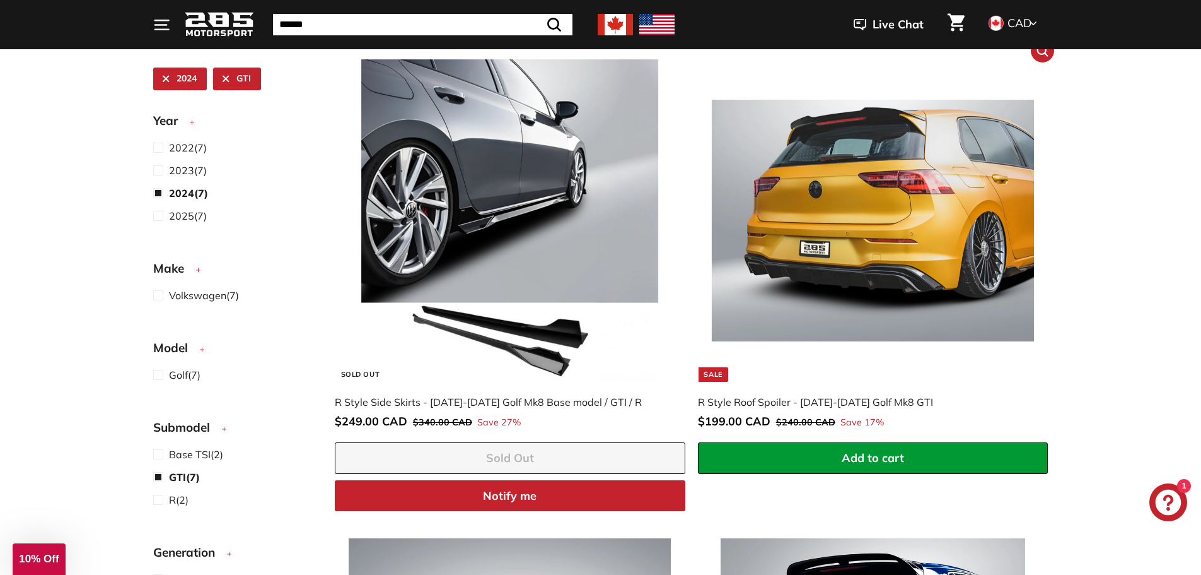
scroll to position [663, 0]
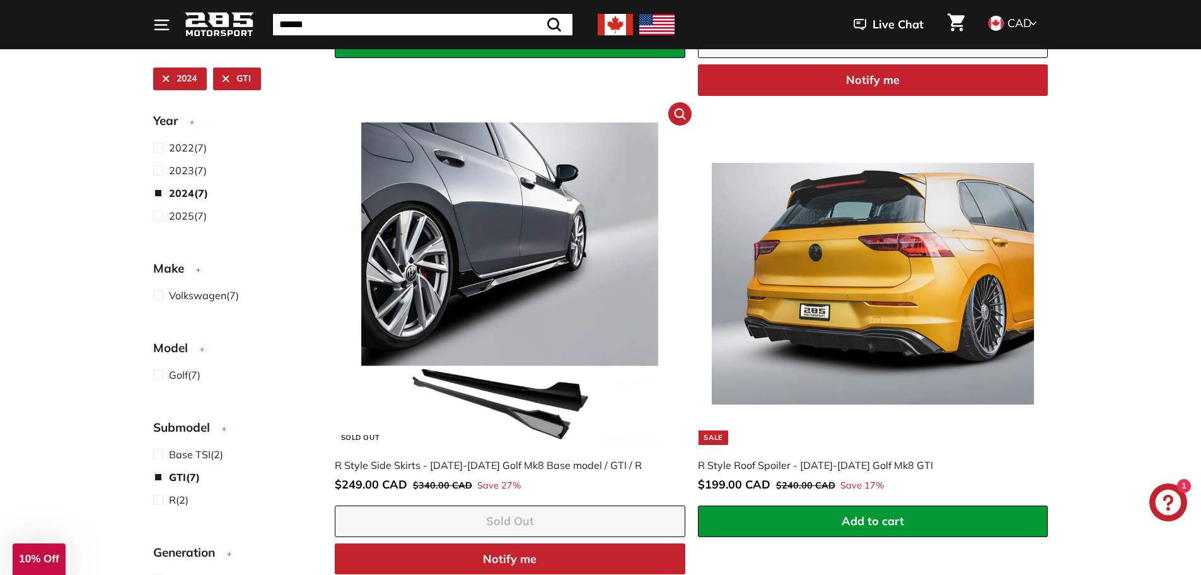
click at [439, 238] on img at bounding box center [510, 283] width 322 height 322
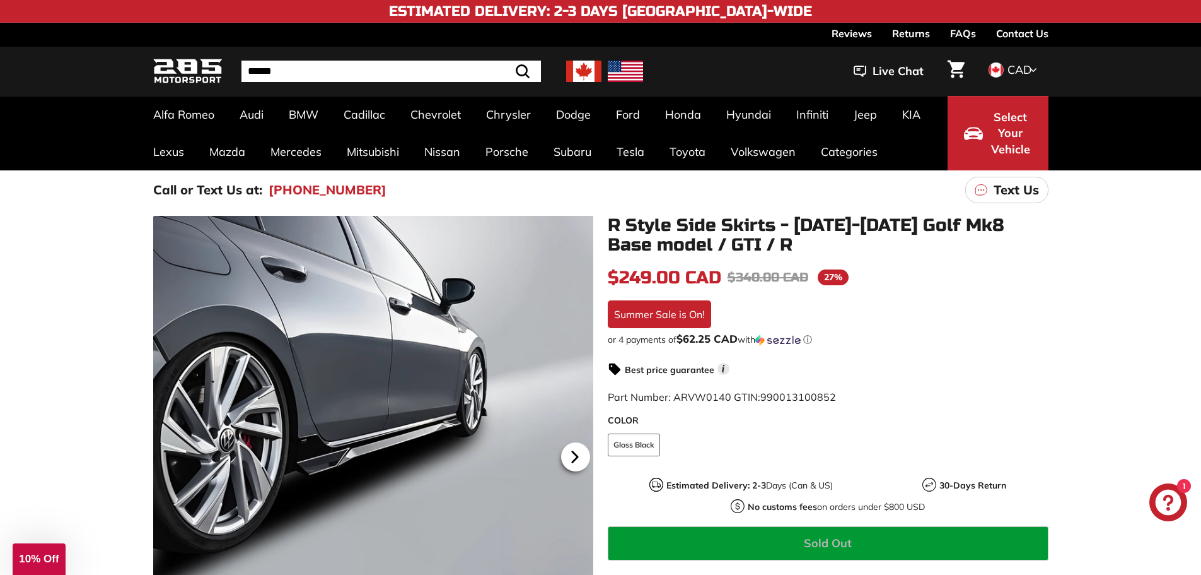
click at [576, 458] on icon at bounding box center [574, 457] width 5 height 11
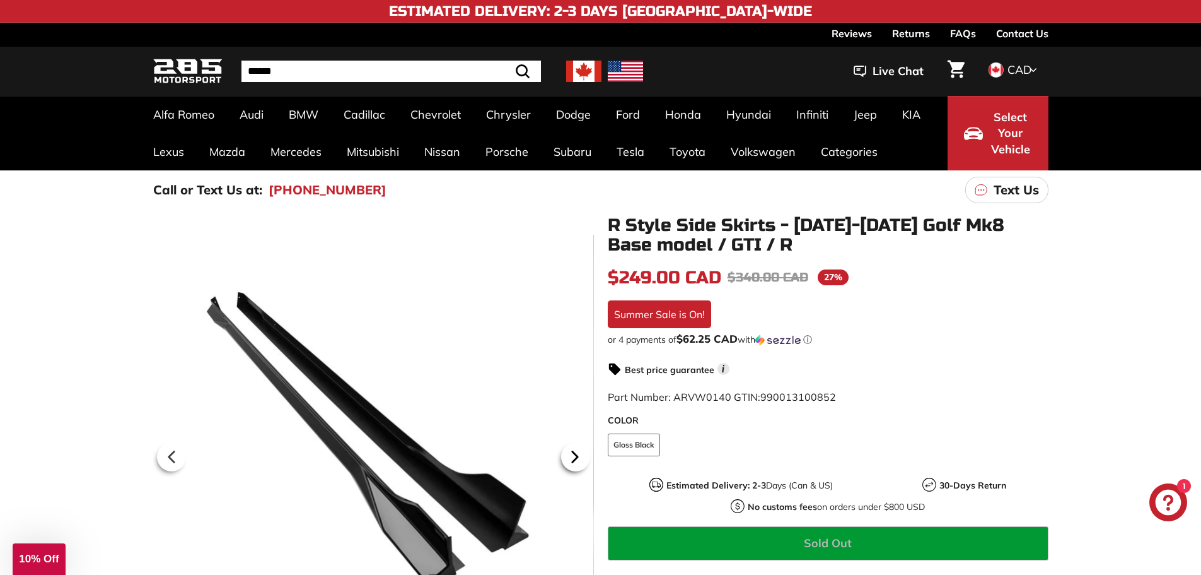
click at [576, 458] on icon at bounding box center [574, 457] width 5 height 11
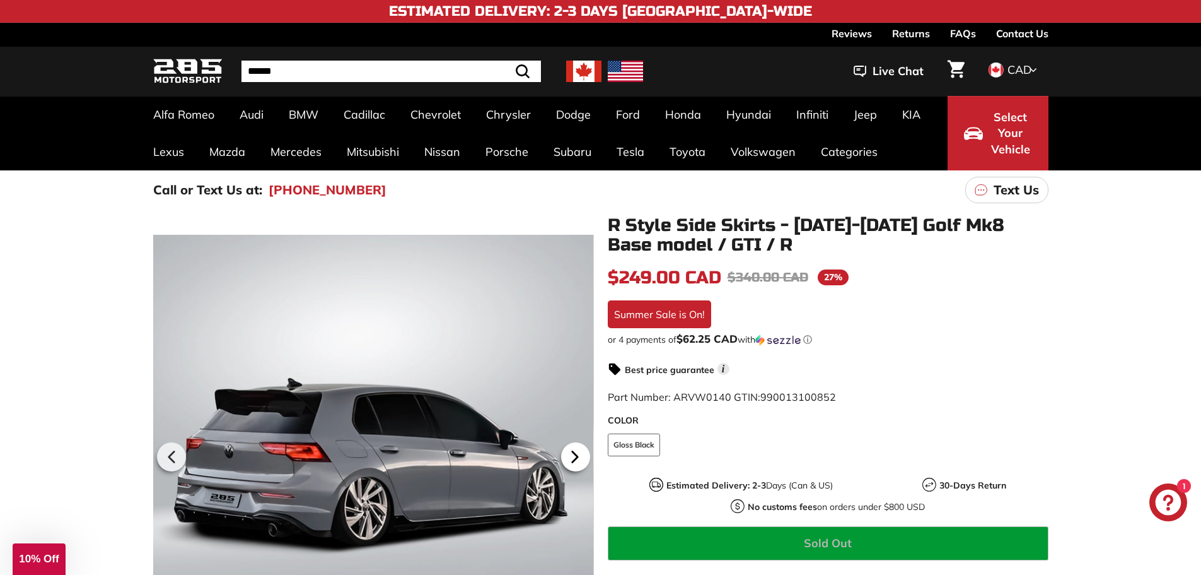
click at [576, 458] on icon at bounding box center [574, 457] width 5 height 11
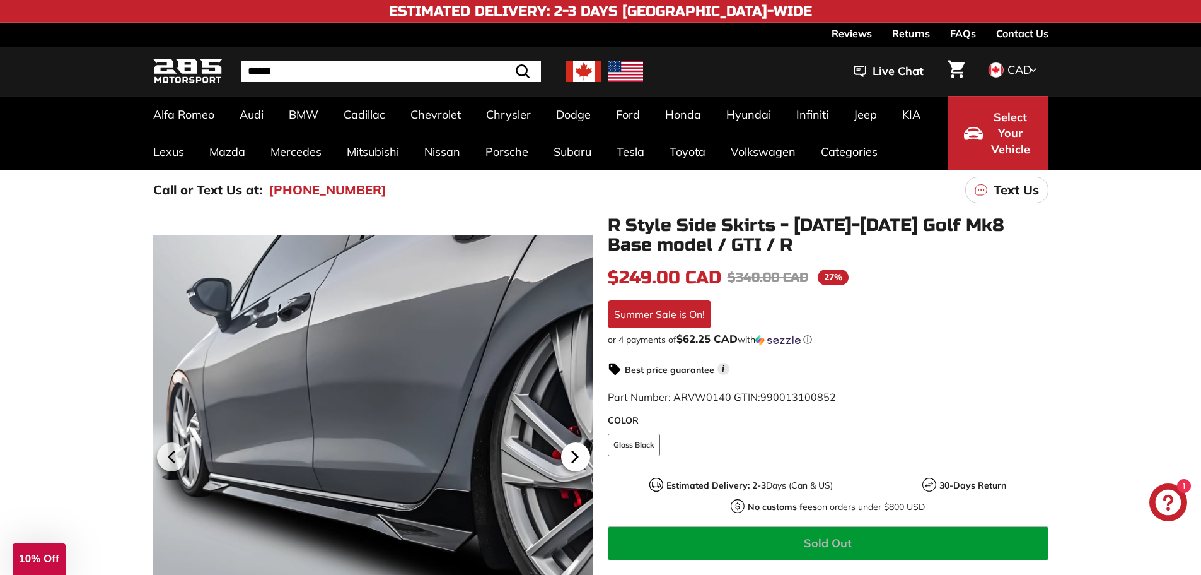
click at [576, 458] on icon at bounding box center [574, 457] width 5 height 11
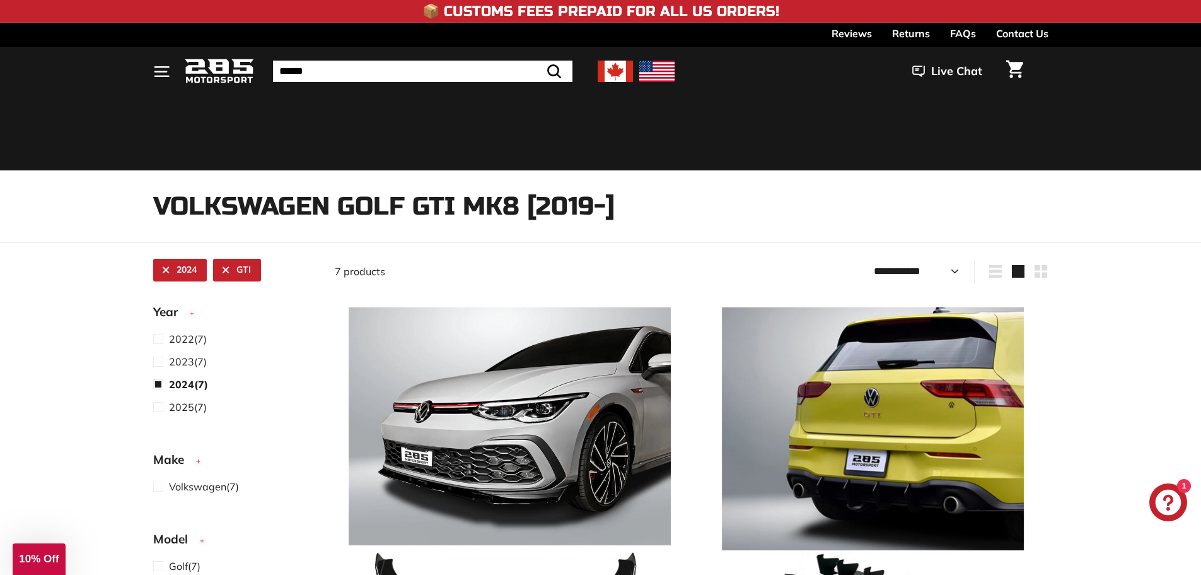
select select "**********"
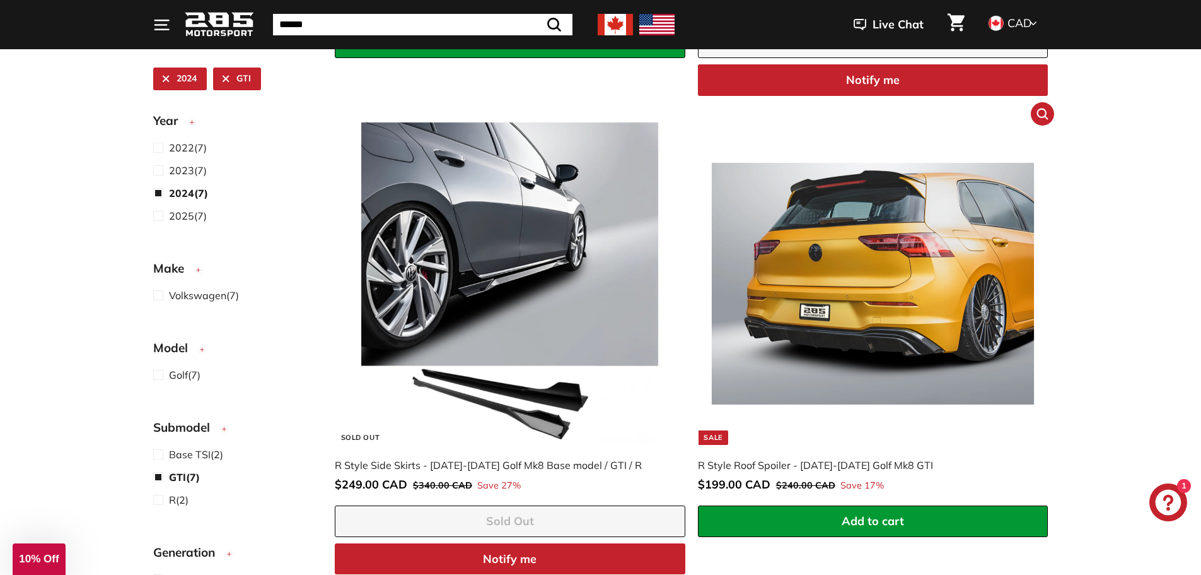
click at [842, 296] on img at bounding box center [873, 283] width 322 height 322
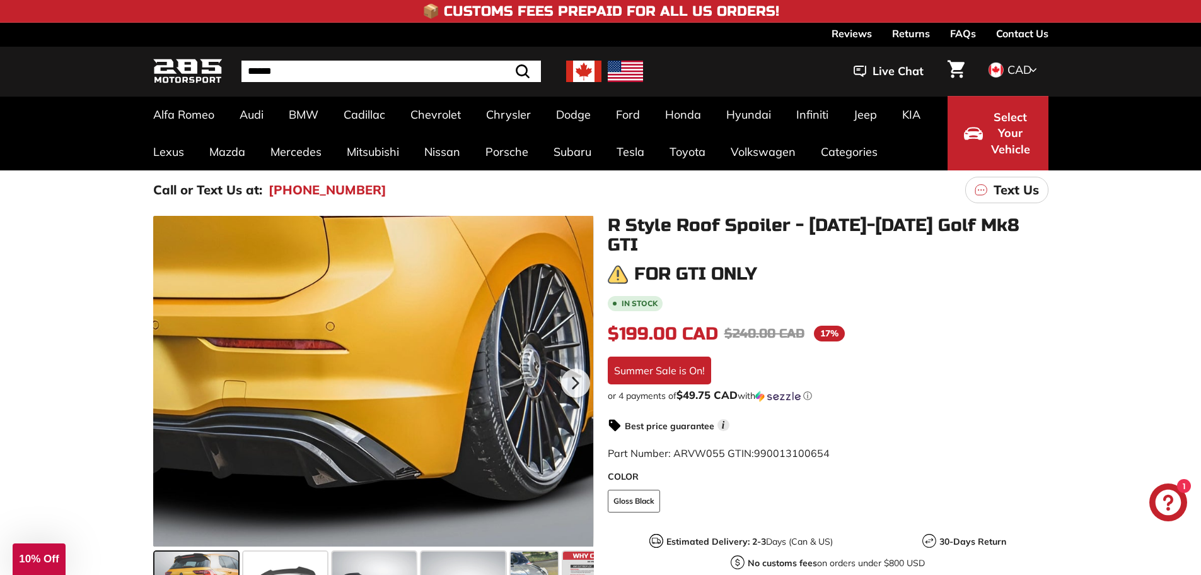
scroll to position [63, 0]
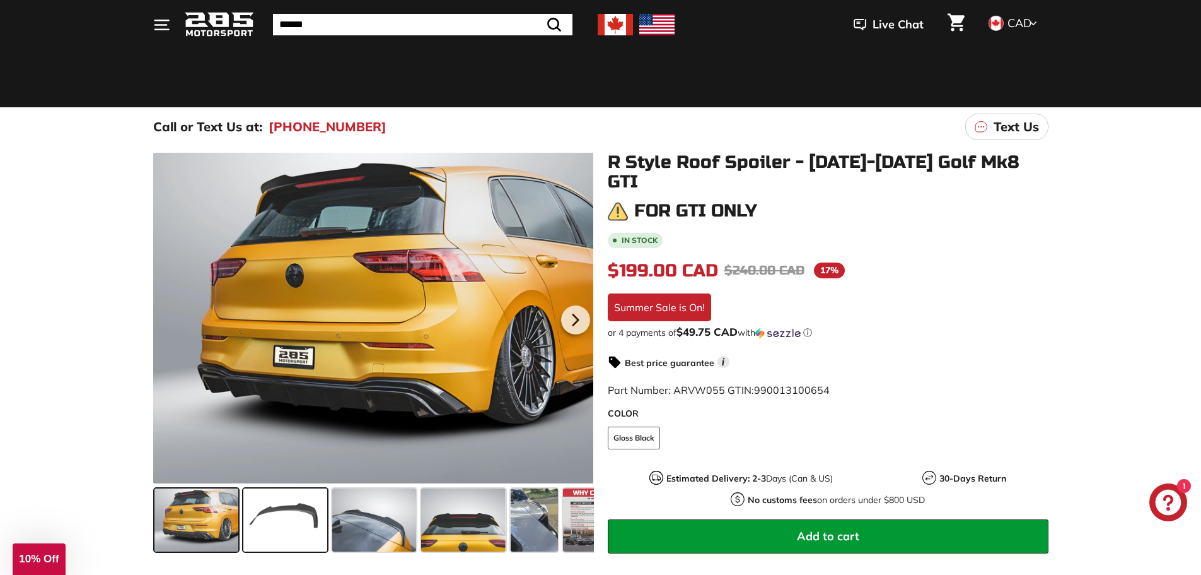
click at [255, 520] on span at bounding box center [285, 519] width 84 height 63
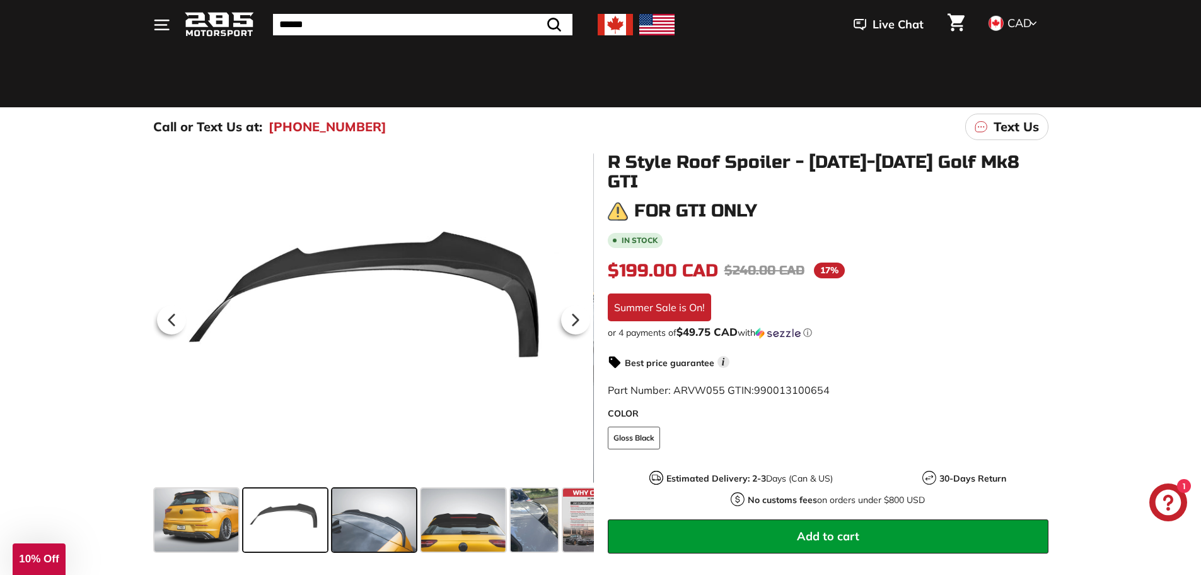
click at [385, 528] on span at bounding box center [374, 519] width 84 height 63
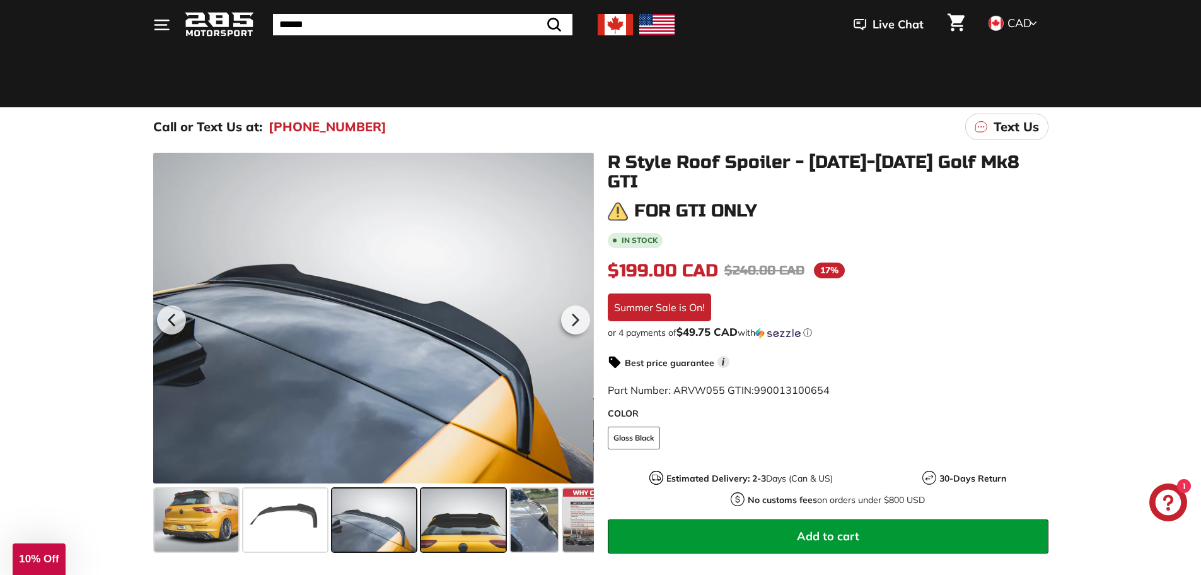
click at [453, 528] on span at bounding box center [463, 519] width 84 height 63
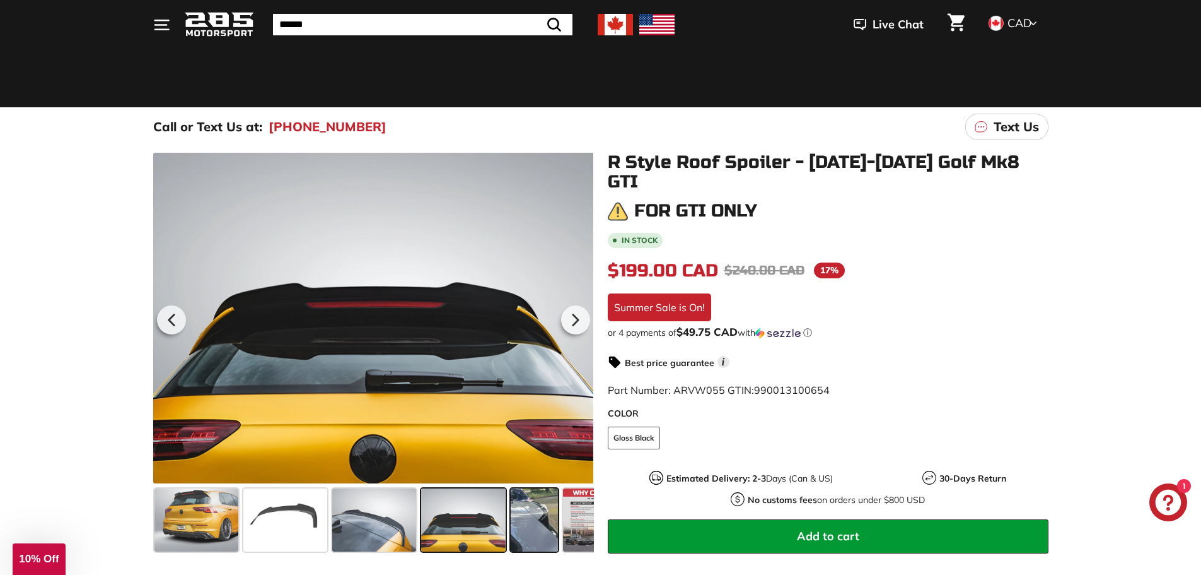
click at [527, 527] on span at bounding box center [534, 519] width 47 height 63
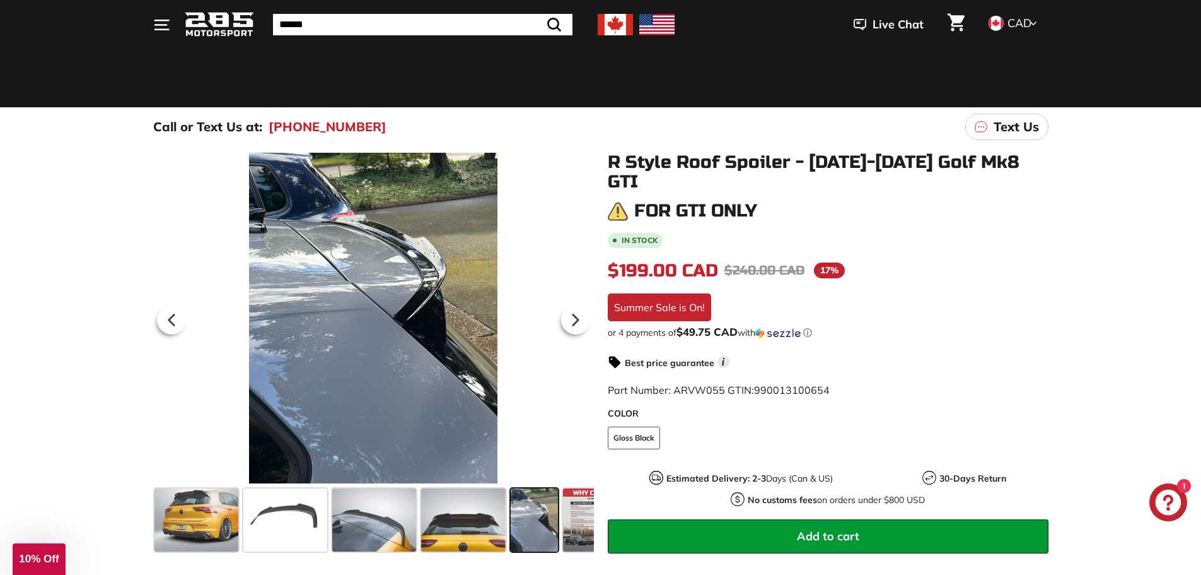
click at [525, 526] on span at bounding box center [534, 519] width 47 height 63
click at [296, 518] on span at bounding box center [285, 519] width 84 height 63
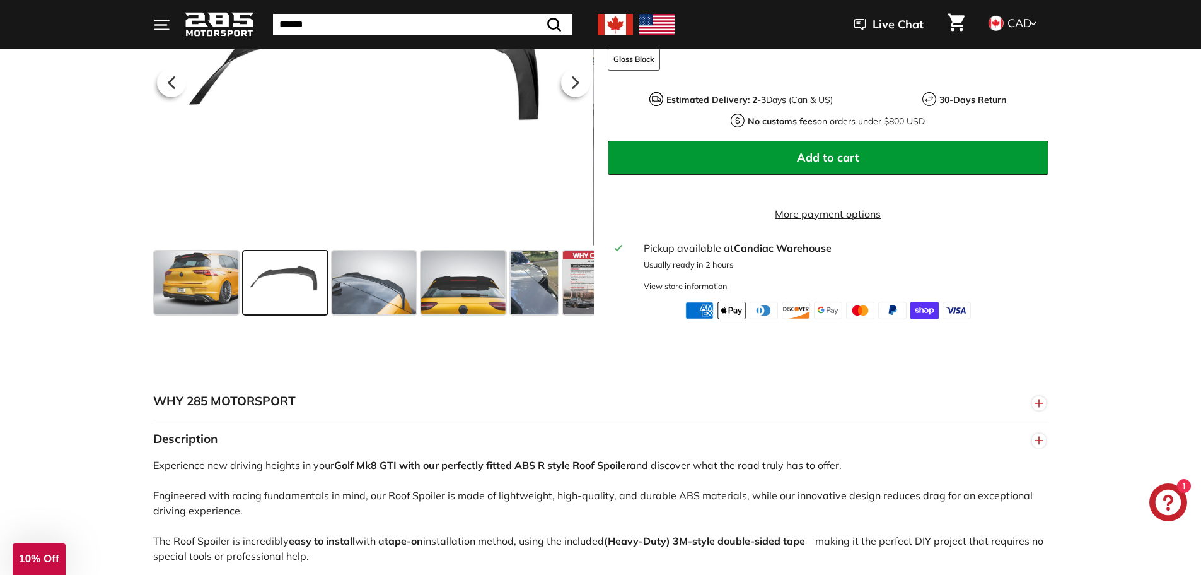
scroll to position [631, 0]
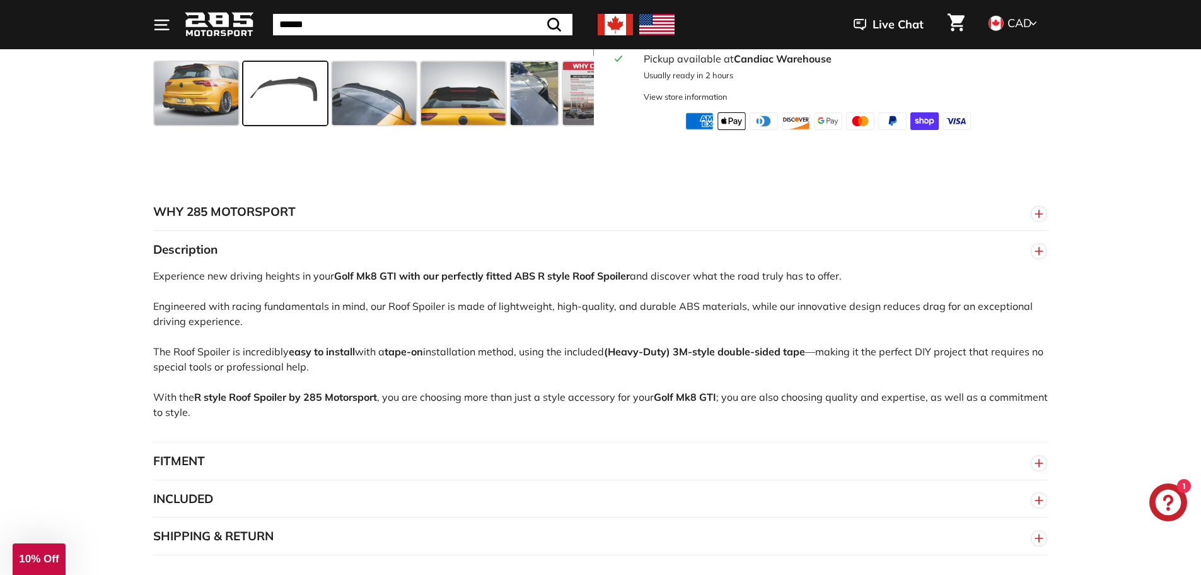
click at [1037, 493] on circle "button" at bounding box center [1039, 500] width 14 height 14
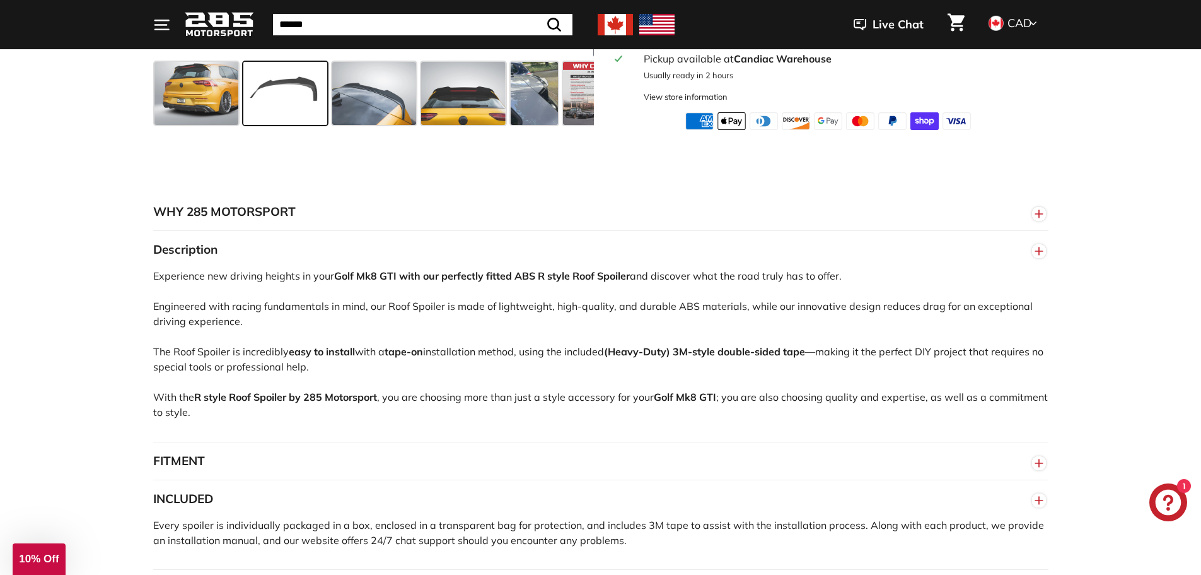
click at [1037, 456] on circle "button" at bounding box center [1039, 463] width 14 height 14
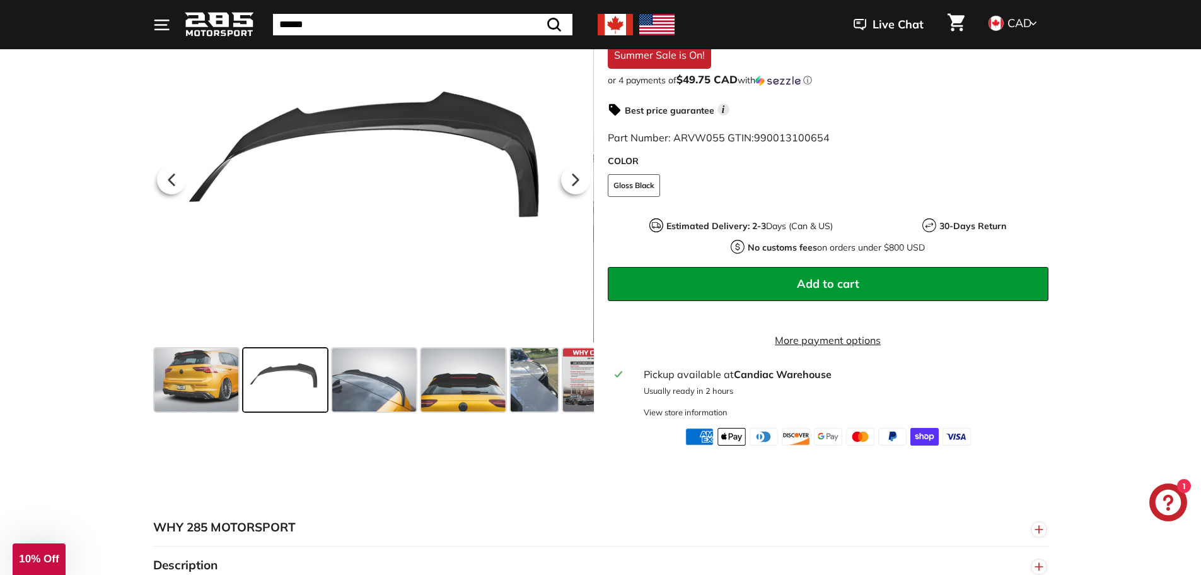
scroll to position [126, 0]
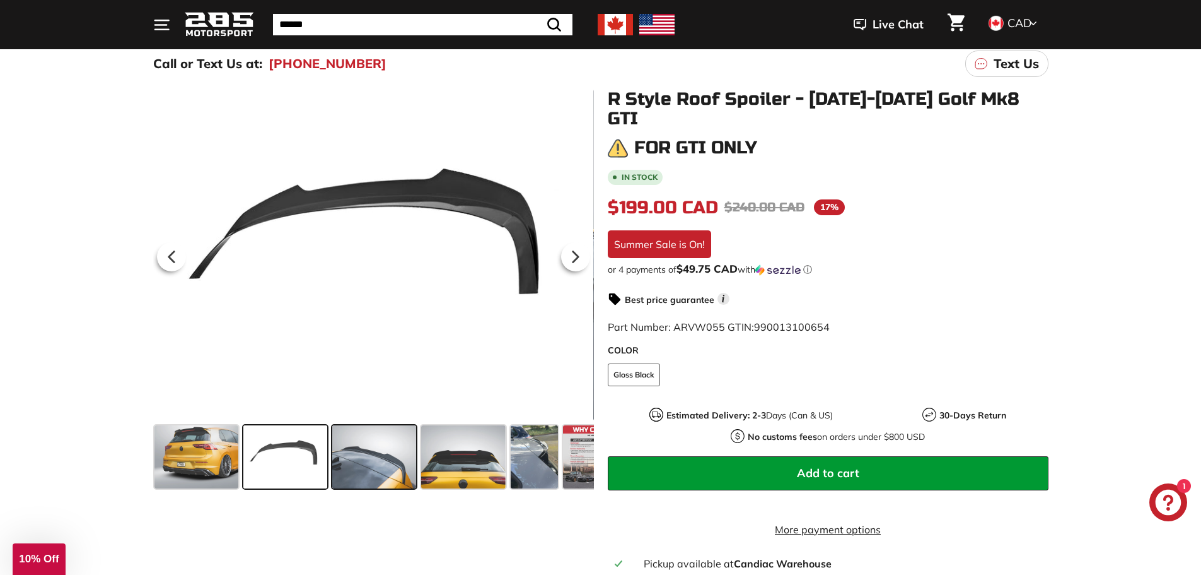
click at [349, 476] on span at bounding box center [374, 456] width 84 height 63
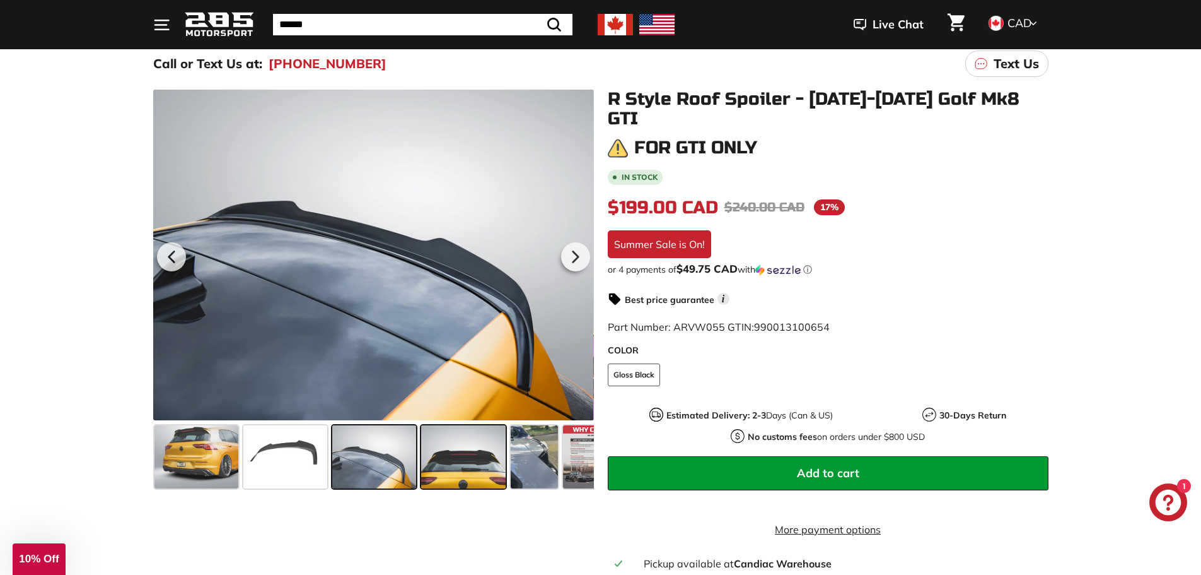
click at [443, 461] on span at bounding box center [463, 456] width 84 height 63
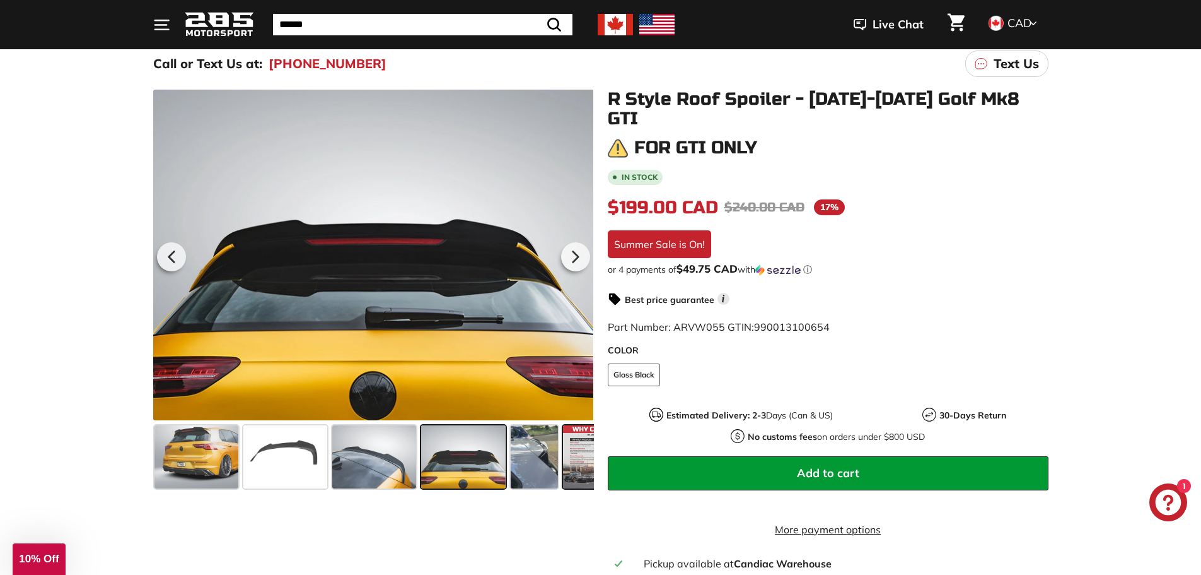
click at [573, 450] on span at bounding box center [594, 456] width 63 height 63
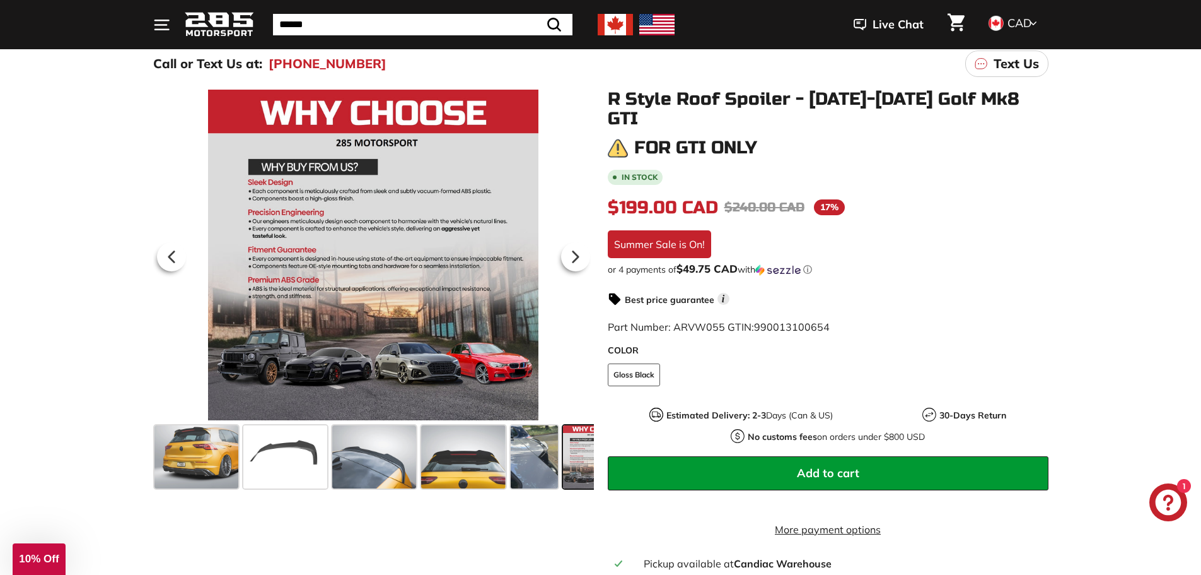
scroll to position [0, 87]
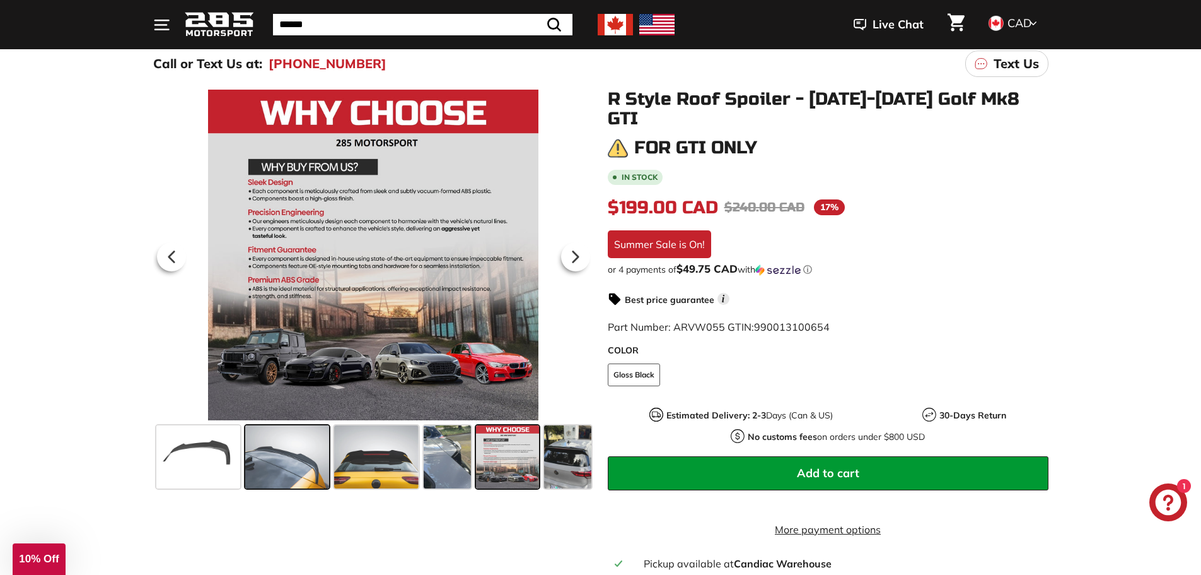
click at [301, 467] on span at bounding box center [287, 456] width 84 height 63
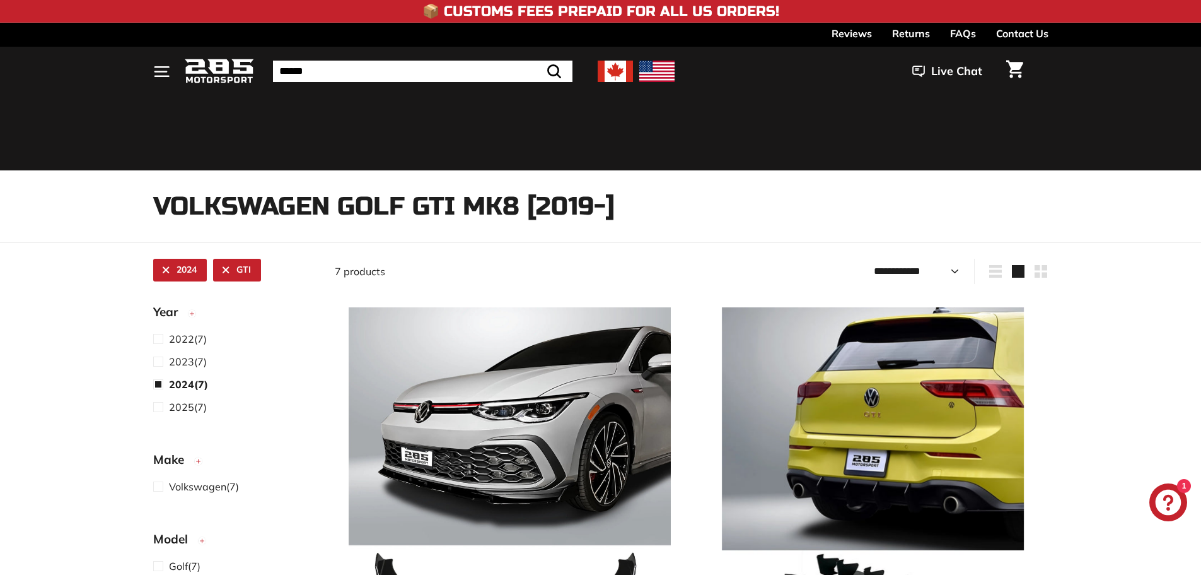
select select "**********"
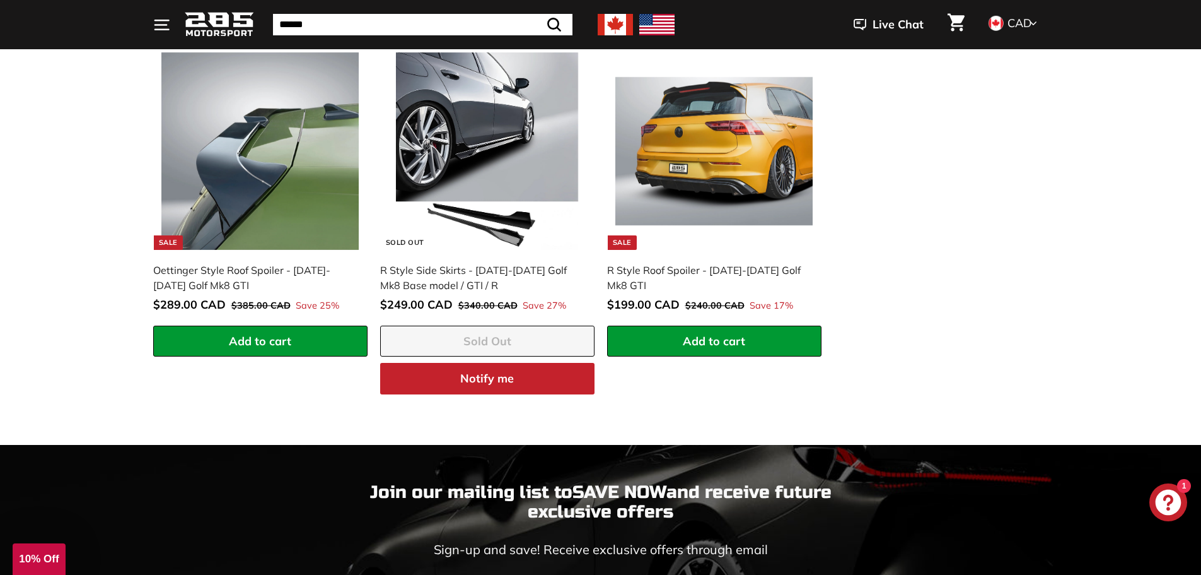
scroll to position [2322, 0]
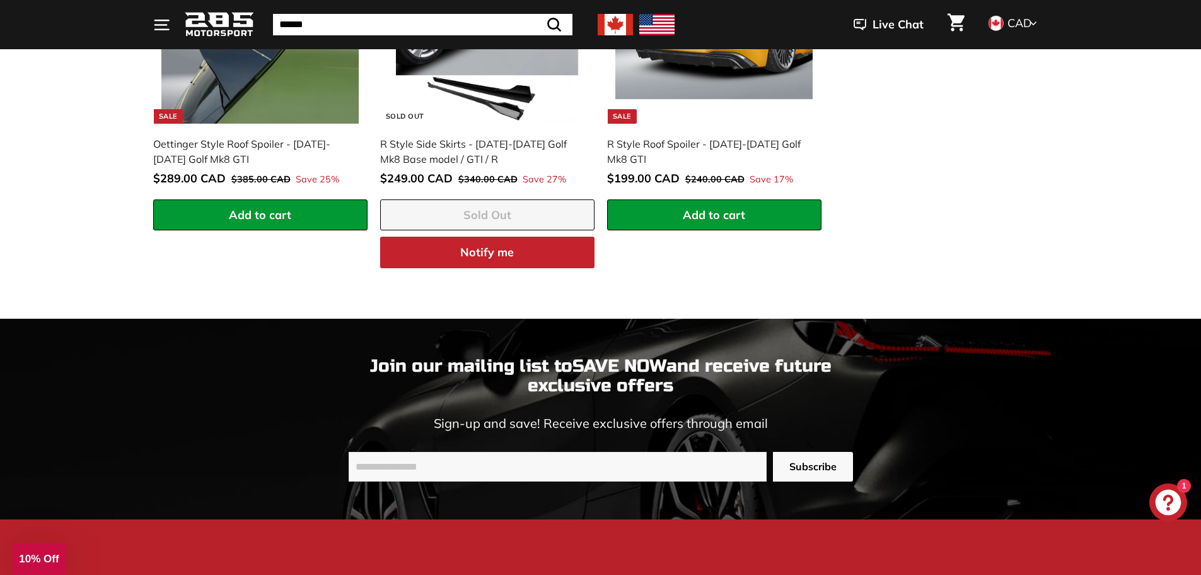
scroll to position [33, 0]
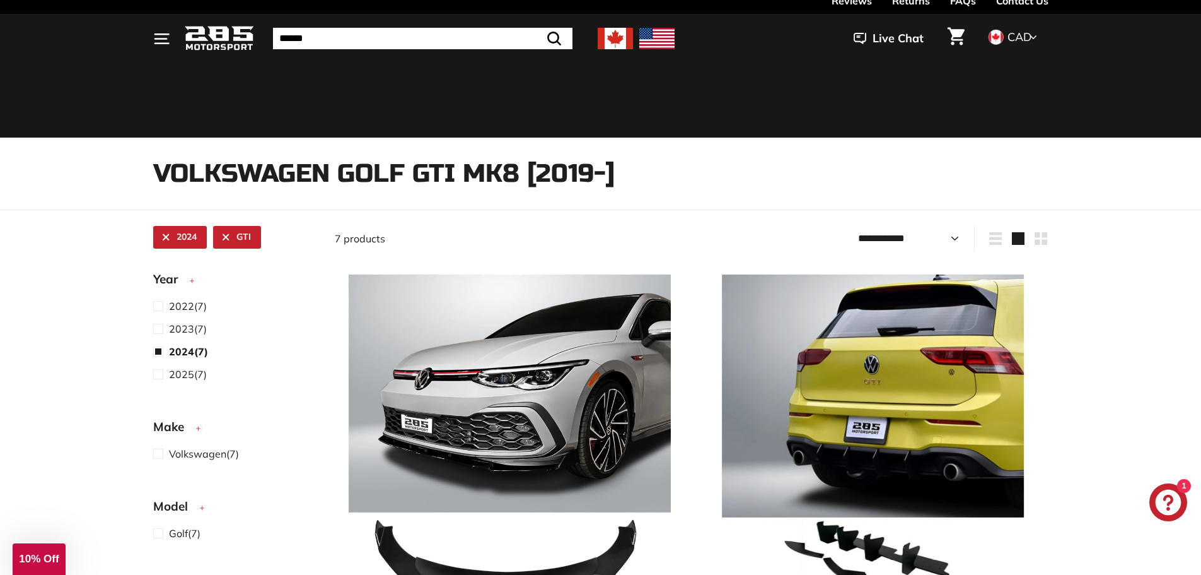
select select "**********"
